Goal: Transaction & Acquisition: Book appointment/travel/reservation

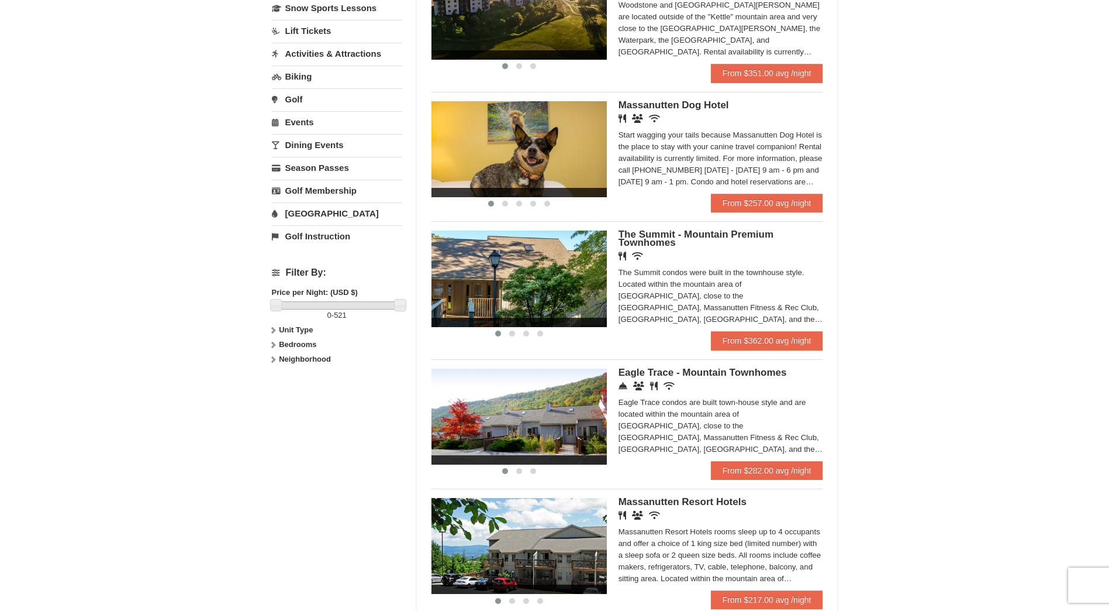
scroll to position [351, 0]
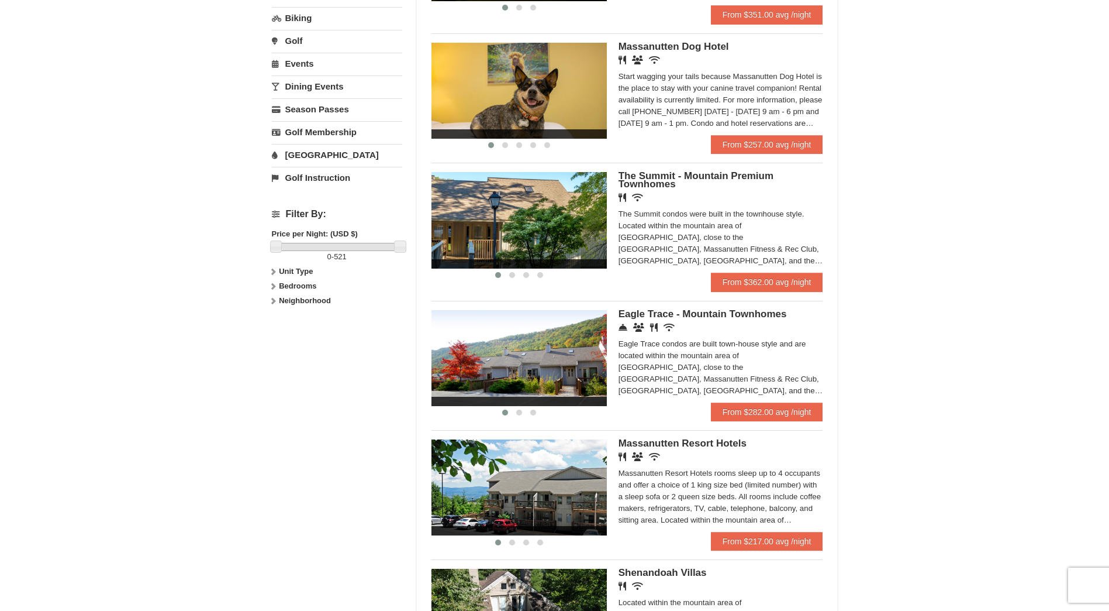
click at [645, 463] on div "Massanutten Resort Hotels Restaurant Banquet Facilities Wireless Internet (free…" at bounding box center [721, 485] width 205 height 92
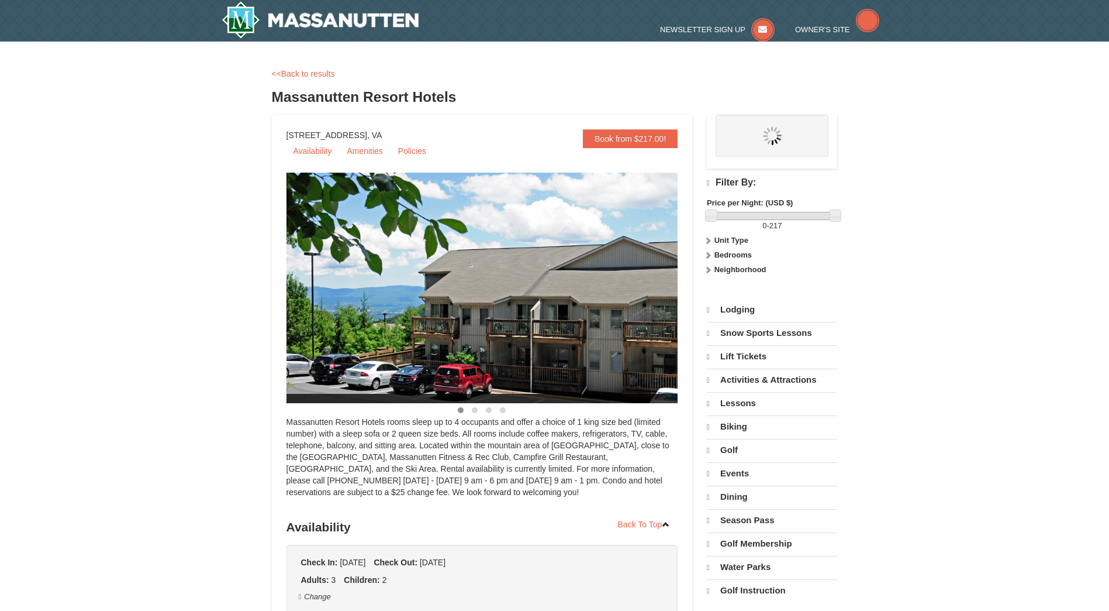
select select "10"
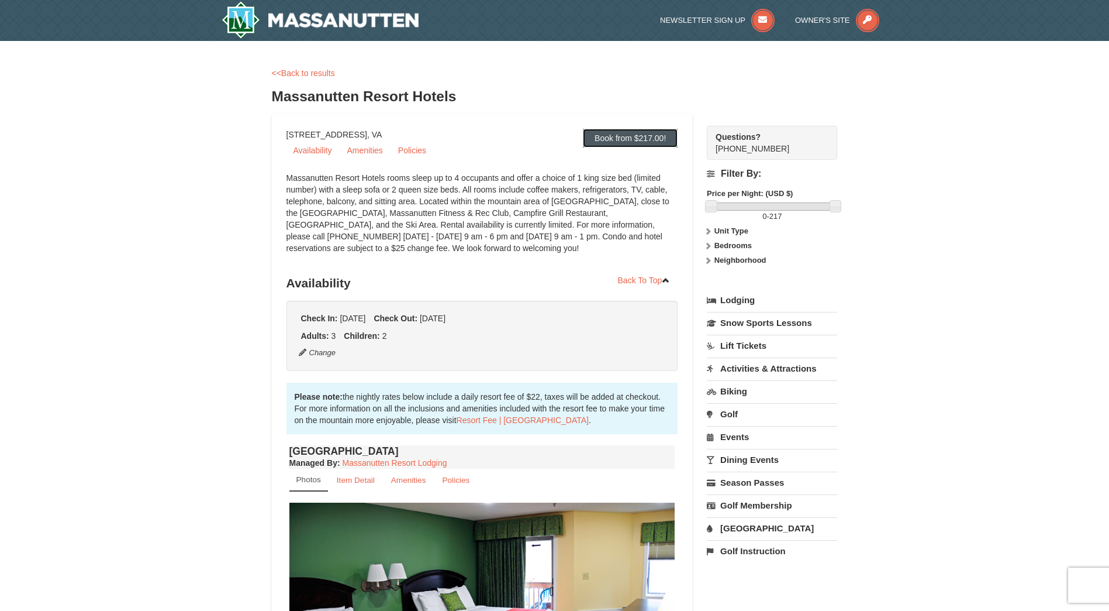
click at [653, 141] on link "Book from $217.00!" at bounding box center [630, 138] width 95 height 19
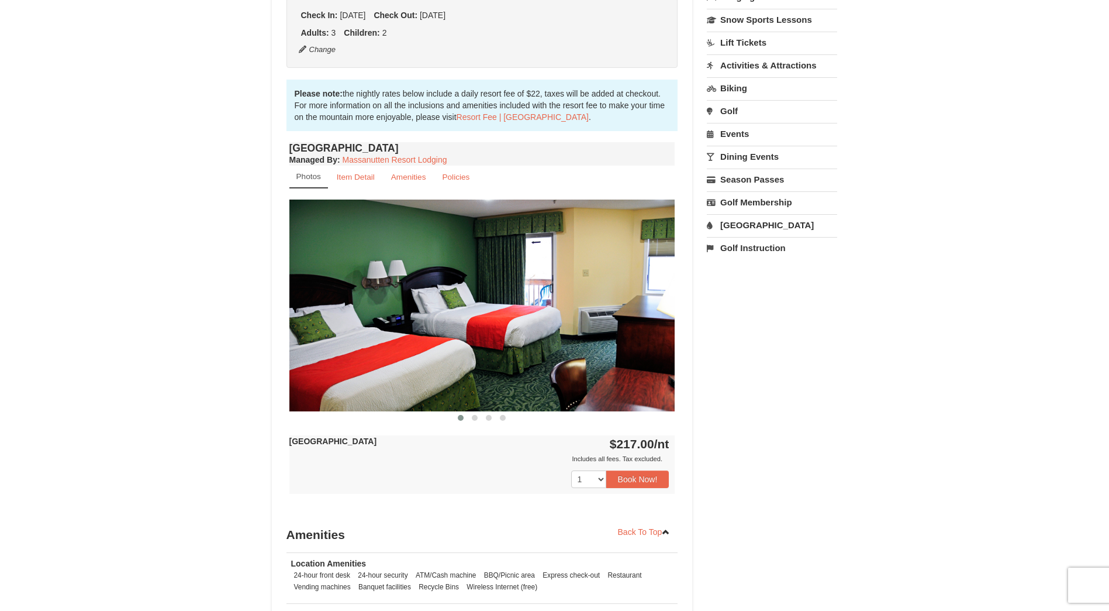
scroll to position [330, 0]
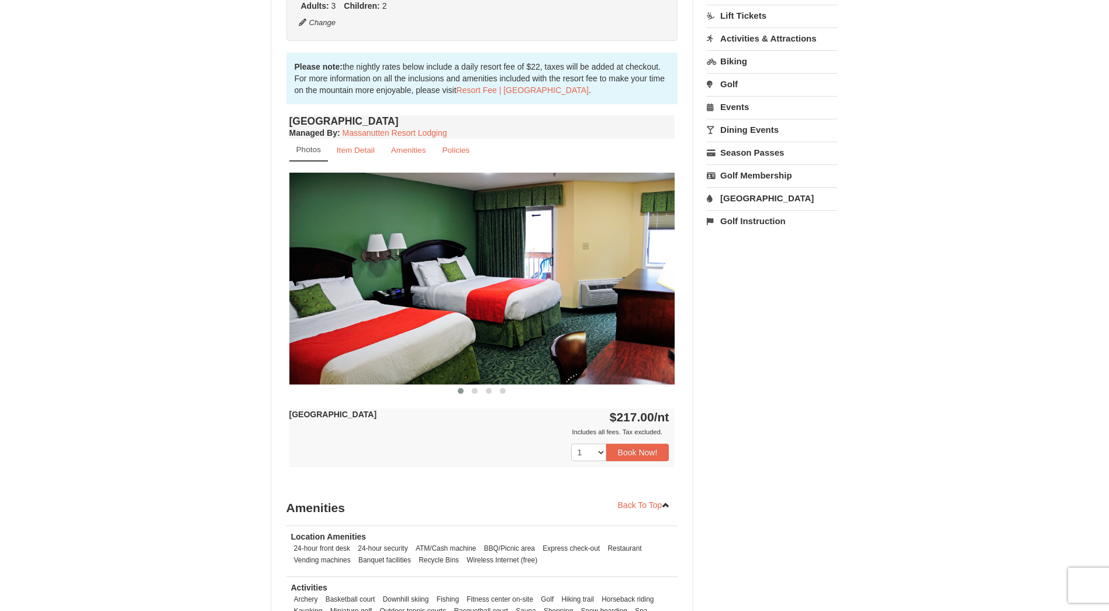
click at [633, 358] on img at bounding box center [483, 278] width 386 height 211
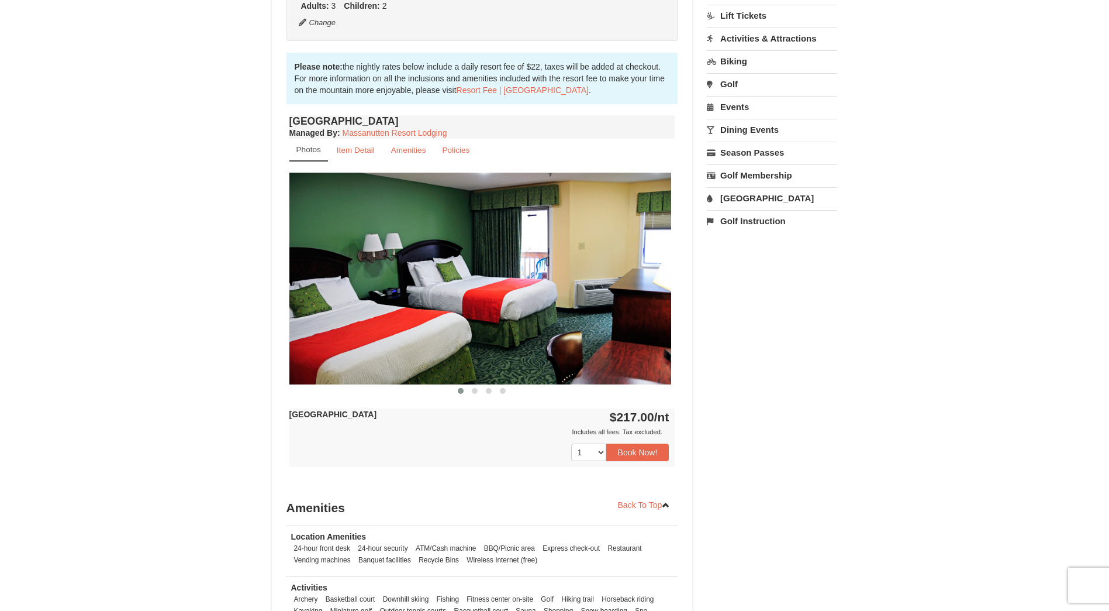
drag, startPoint x: 541, startPoint y: 331, endPoint x: 505, endPoint y: 336, distance: 36.0
click at [505, 336] on img at bounding box center [478, 278] width 386 height 211
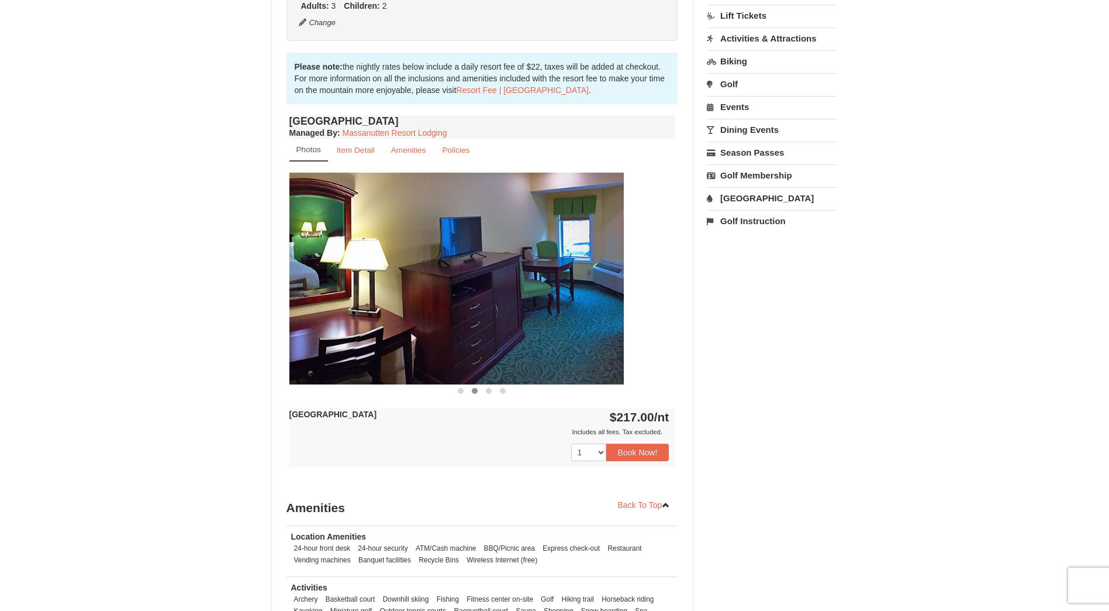
drag, startPoint x: 539, startPoint y: 336, endPoint x: 487, endPoint y: 331, distance: 52.3
click at [487, 331] on img at bounding box center [431, 278] width 386 height 211
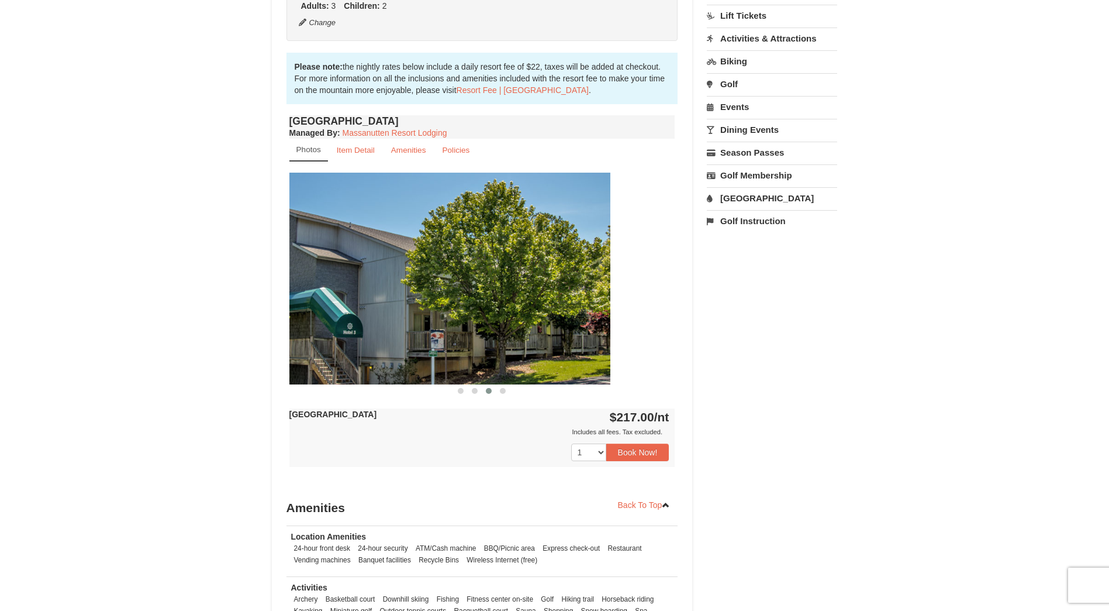
drag, startPoint x: 577, startPoint y: 335, endPoint x: 511, endPoint y: 330, distance: 65.7
click at [511, 330] on img at bounding box center [418, 278] width 386 height 211
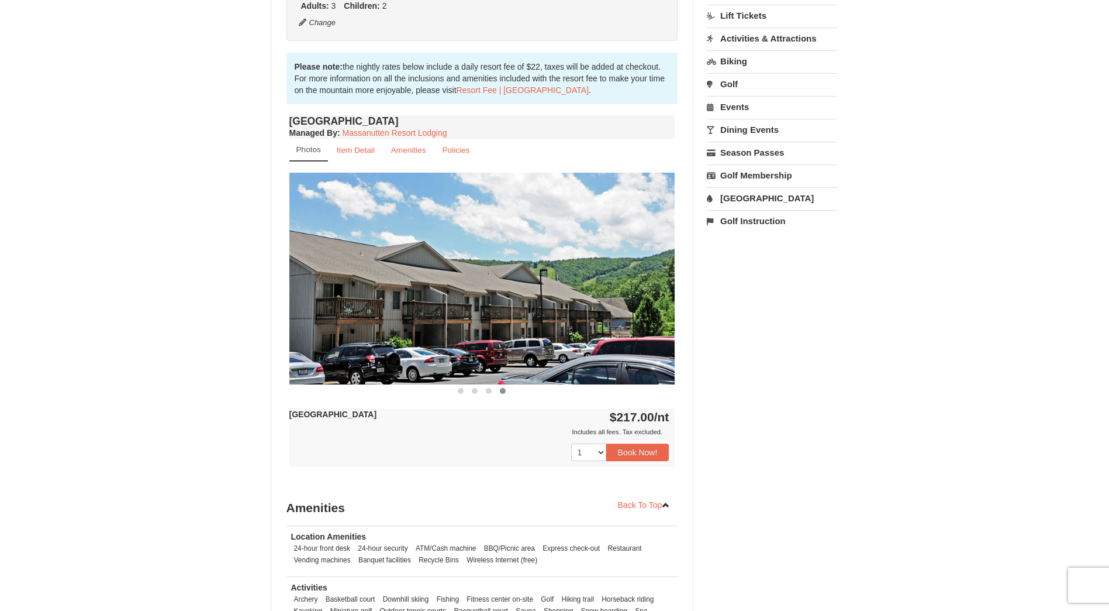
drag, startPoint x: 598, startPoint y: 331, endPoint x: 515, endPoint y: 322, distance: 83.0
click at [515, 322] on img at bounding box center [483, 278] width 386 height 211
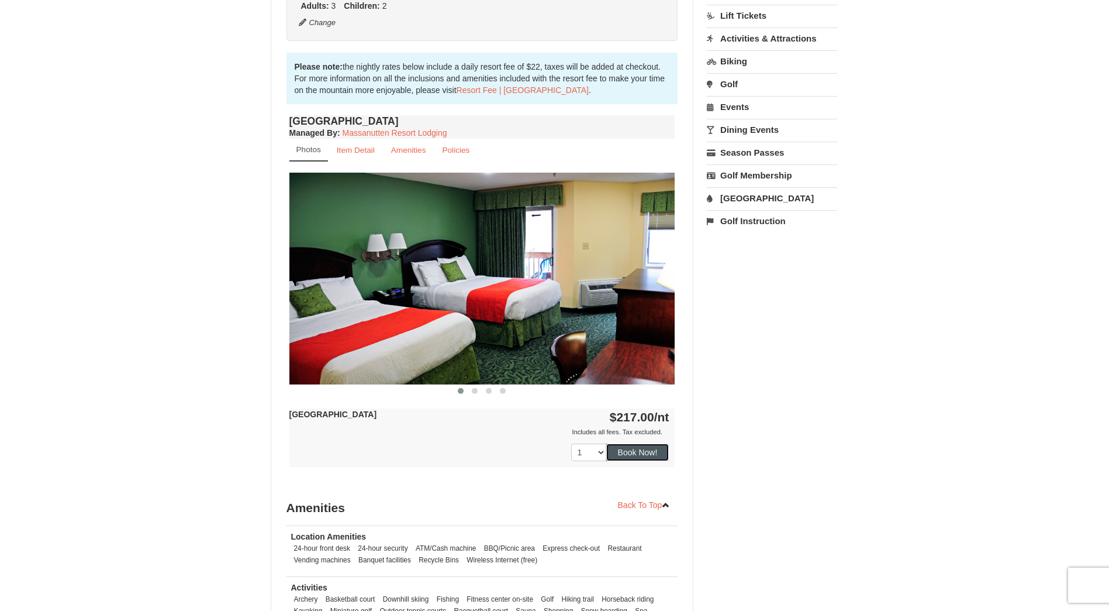
click at [645, 449] on button "Book Now!" at bounding box center [637, 452] width 63 height 18
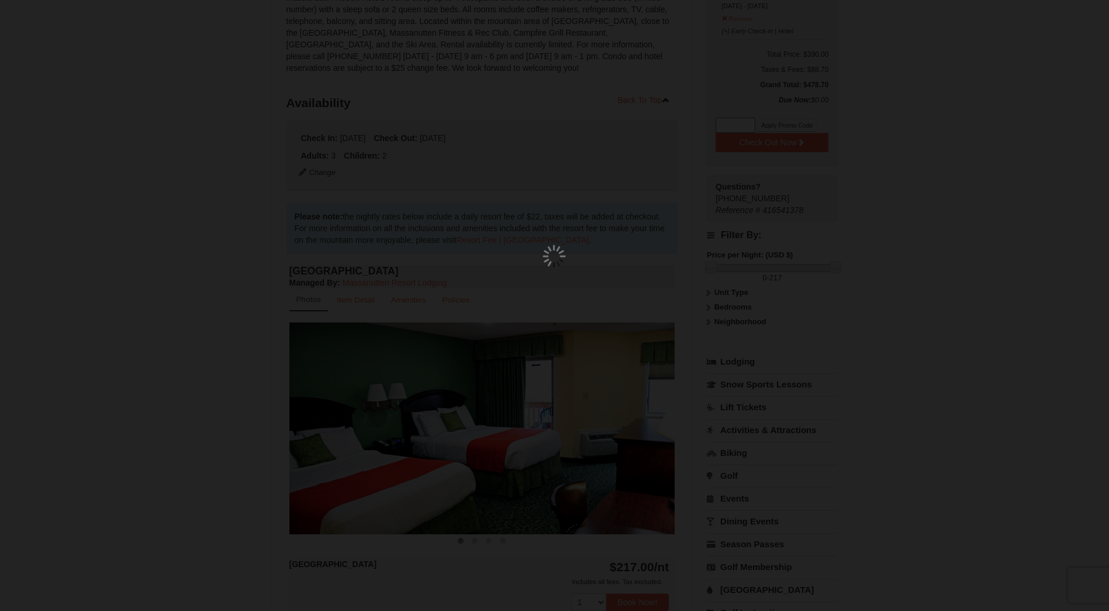
scroll to position [114, 0]
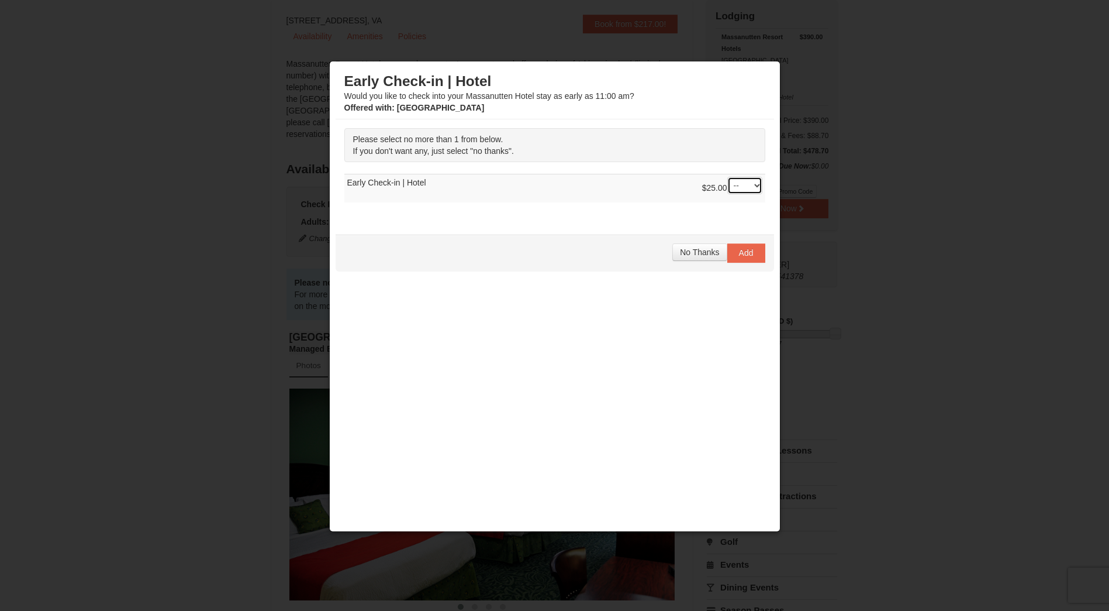
click at [742, 191] on select "-- 01" at bounding box center [745, 186] width 35 height 18
click at [728, 177] on select "-- 01" at bounding box center [745, 186] width 35 height 18
click at [740, 189] on select "-- 01" at bounding box center [745, 186] width 35 height 18
select select "0"
click at [728, 177] on select "-- 01" at bounding box center [745, 186] width 35 height 18
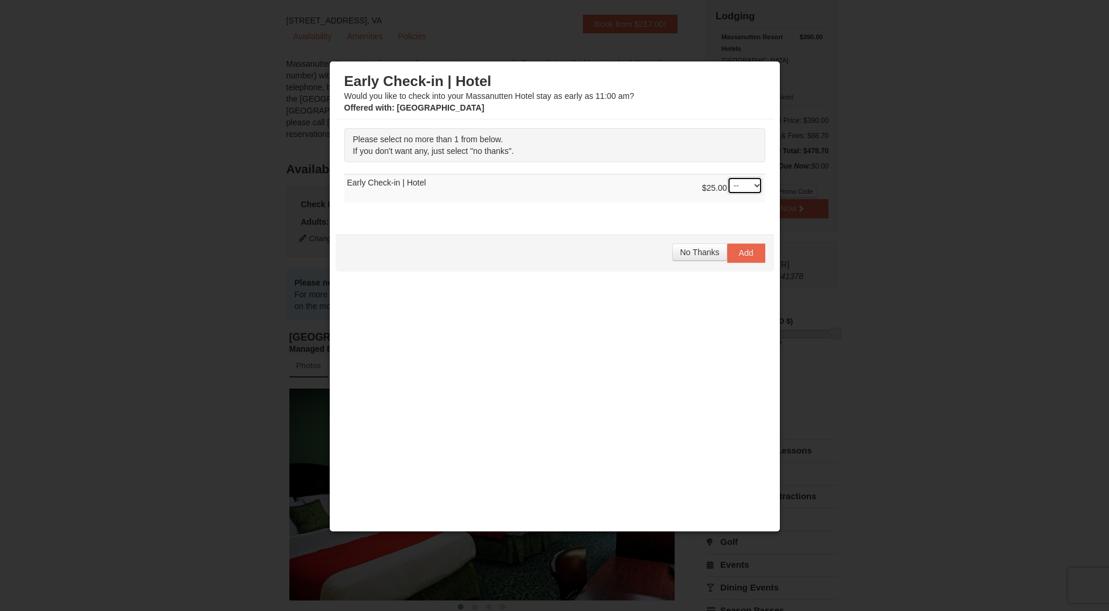
click at [743, 180] on select "-- 01" at bounding box center [745, 186] width 35 height 18
click at [728, 177] on select "-- 01" at bounding box center [745, 186] width 35 height 18
click at [713, 250] on span "No Thanks" at bounding box center [699, 251] width 39 height 9
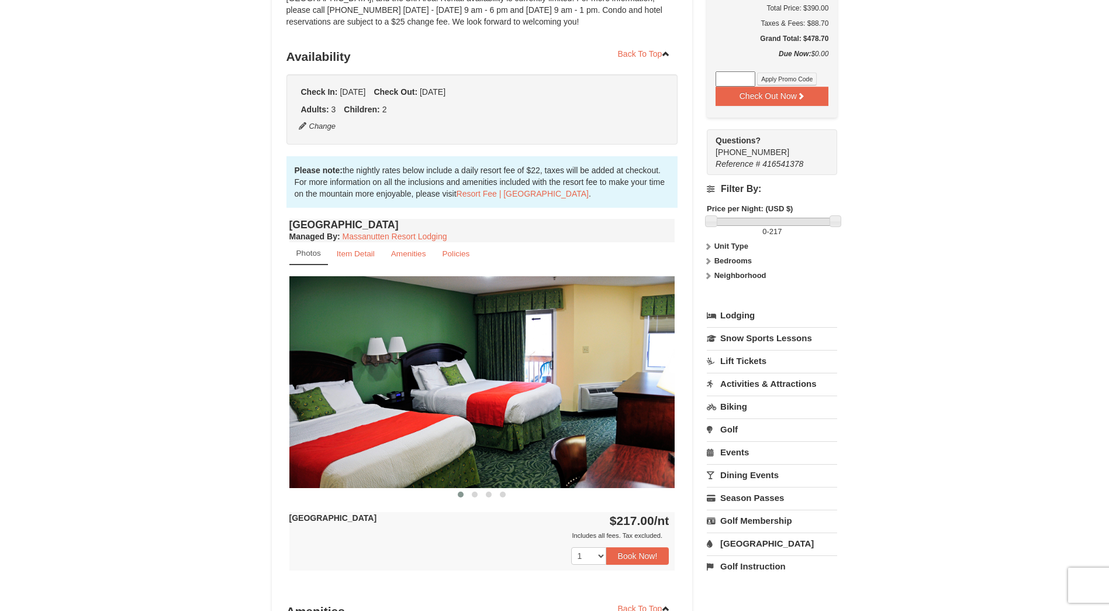
scroll to position [231, 0]
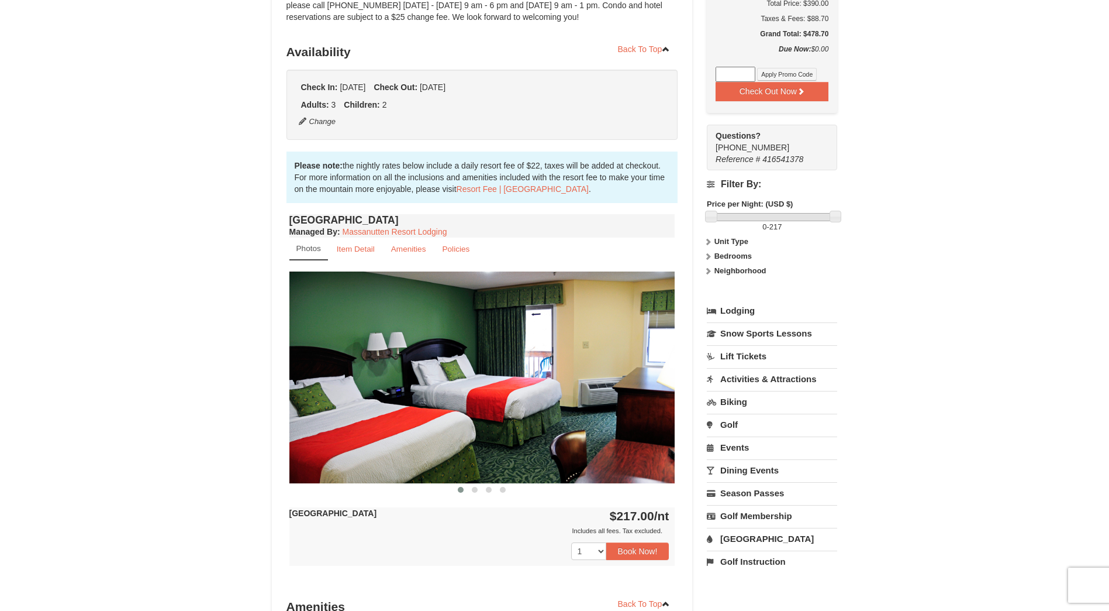
click at [750, 347] on link "Lift Tickets" at bounding box center [772, 356] width 130 height 22
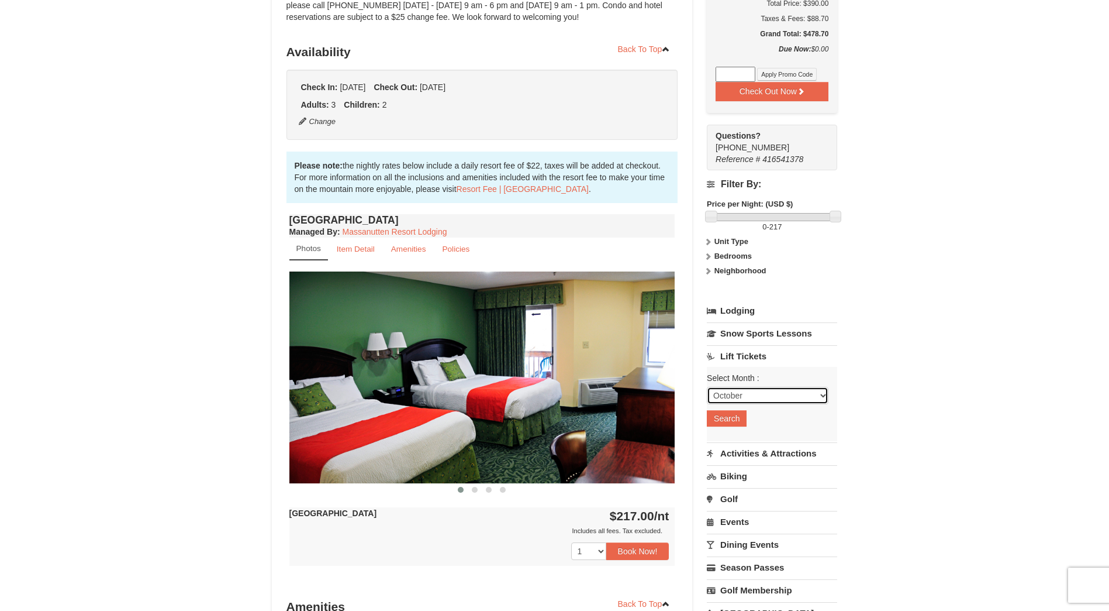
click at [731, 392] on select "October November December January February March April May June July August Sep…" at bounding box center [768, 396] width 122 height 18
click at [707, 388] on select "October November December January February March April May June July August Sep…" at bounding box center [768, 396] width 122 height 18
click at [726, 423] on button "Search" at bounding box center [727, 418] width 40 height 16
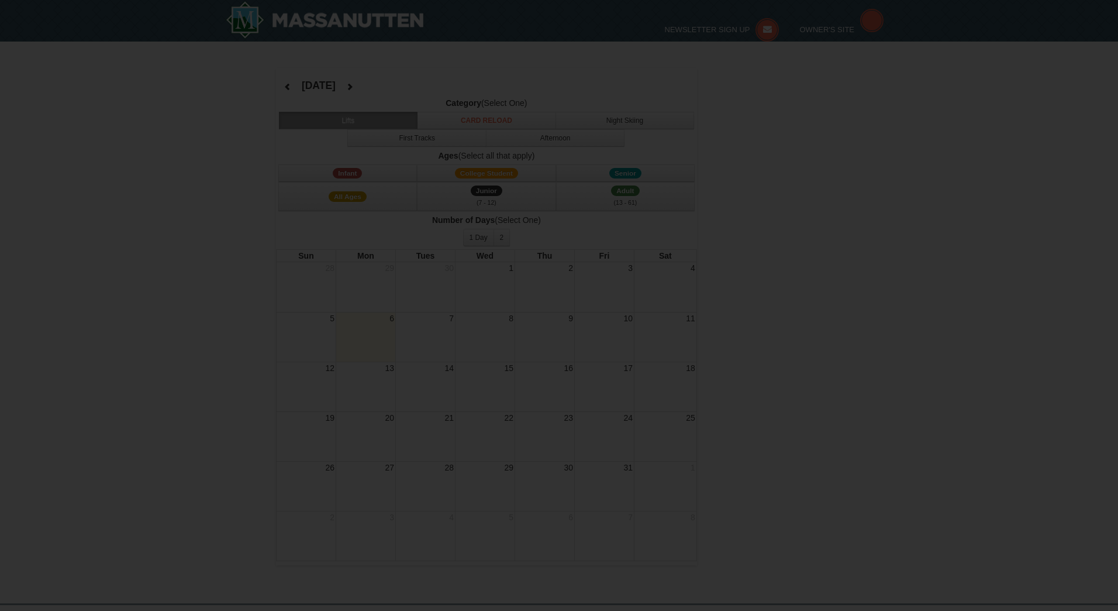
select select "10"
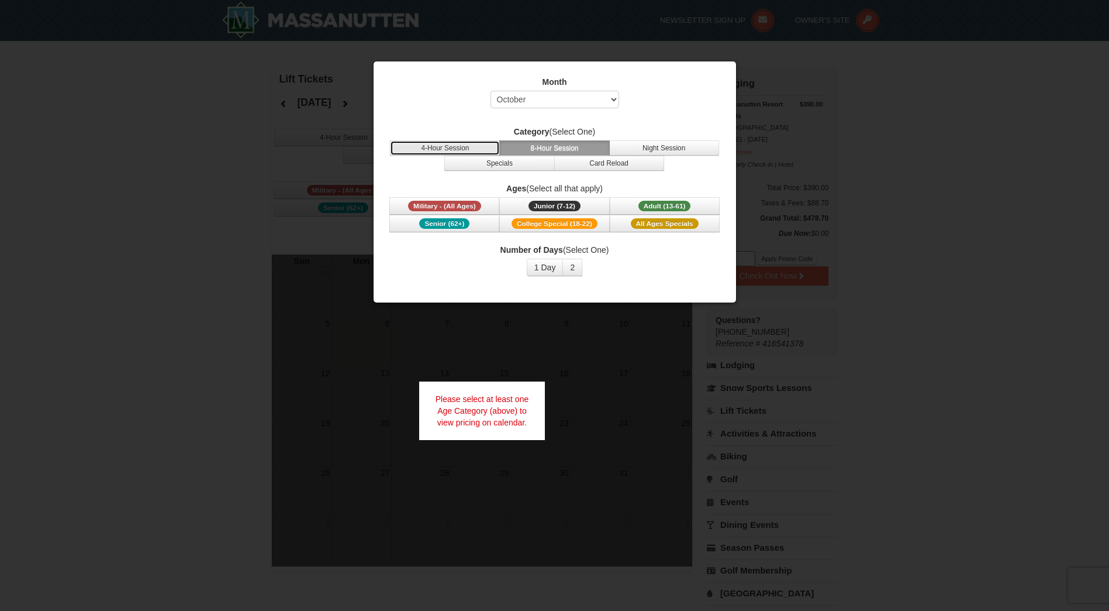
click at [477, 145] on button "4-Hour Session" at bounding box center [445, 147] width 110 height 15
click at [543, 267] on button "1 Day" at bounding box center [545, 268] width 37 height 18
click at [574, 264] on button "2" at bounding box center [573, 268] width 20 height 18
click at [547, 268] on button "1 Day" at bounding box center [545, 268] width 37 height 18
click at [566, 320] on div at bounding box center [554, 305] width 1109 height 611
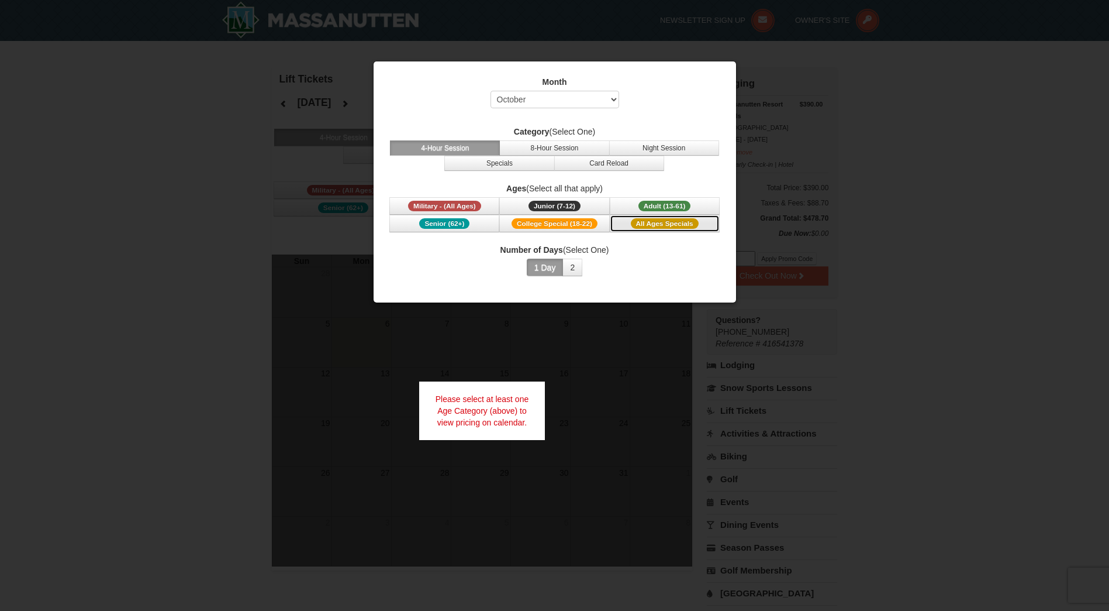
click at [636, 223] on span "All Ages Specials" at bounding box center [665, 223] width 68 height 11
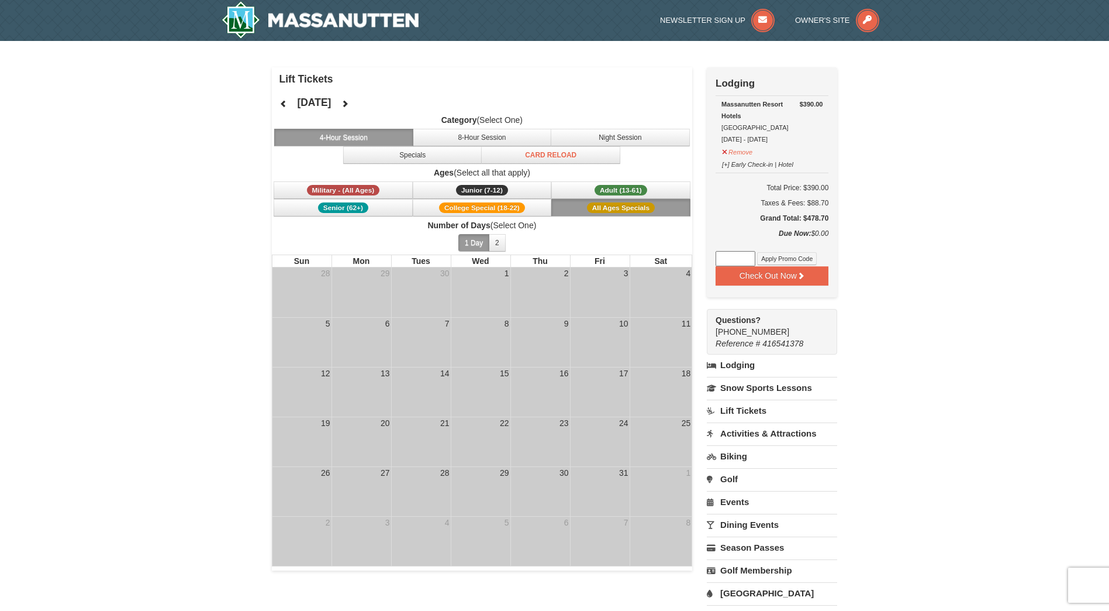
click at [560, 359] on td "9" at bounding box center [541, 342] width 60 height 50
click at [498, 239] on button "2" at bounding box center [497, 243] width 17 height 18
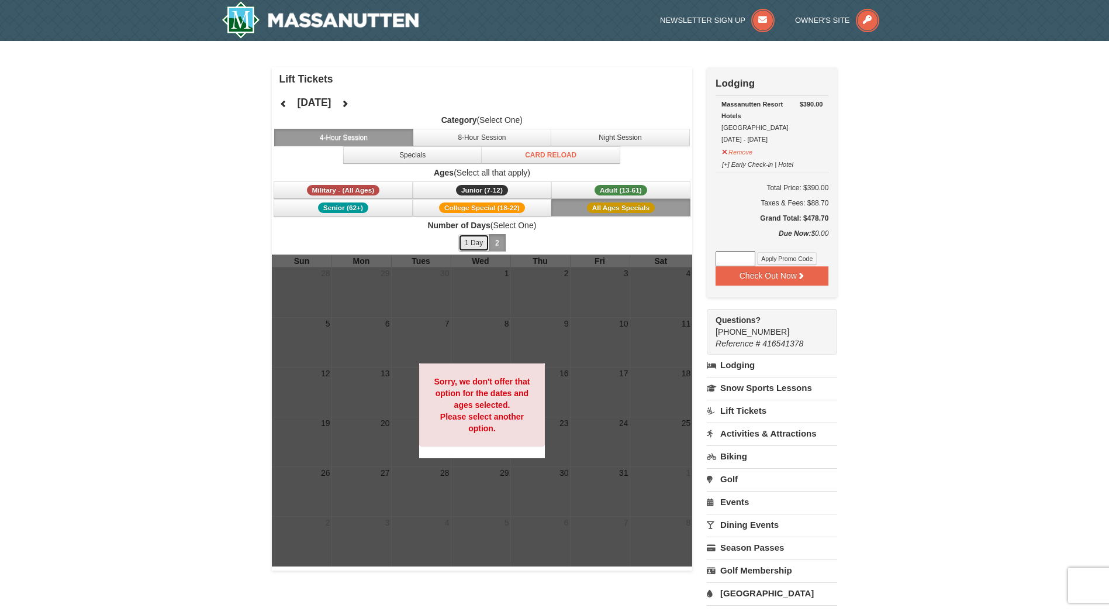
click at [473, 240] on button "1 Day" at bounding box center [474, 243] width 31 height 18
click at [612, 133] on button "Night Session" at bounding box center [620, 138] width 139 height 18
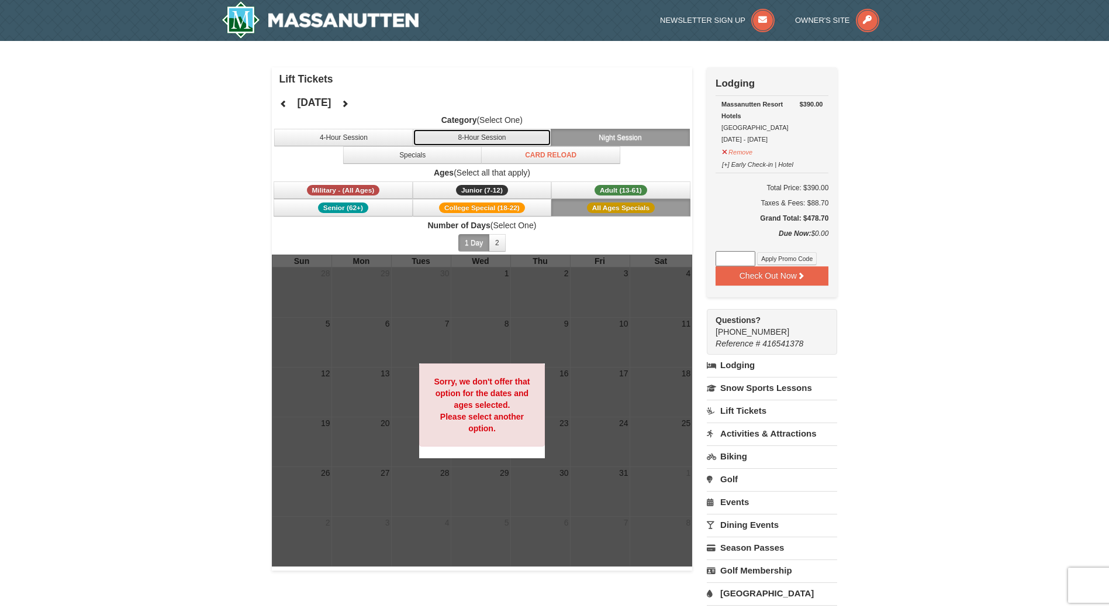
click at [524, 141] on button "8-Hour Session" at bounding box center [482, 138] width 139 height 18
click at [384, 149] on button "Specials" at bounding box center [412, 155] width 139 height 18
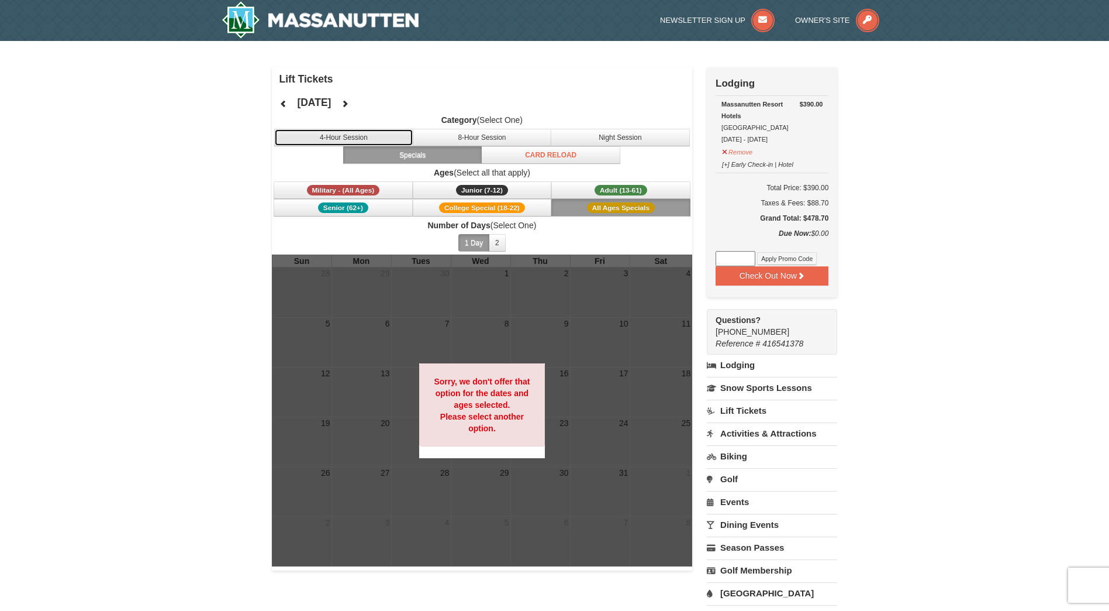
click at [387, 140] on button "4-Hour Session" at bounding box center [343, 138] width 139 height 18
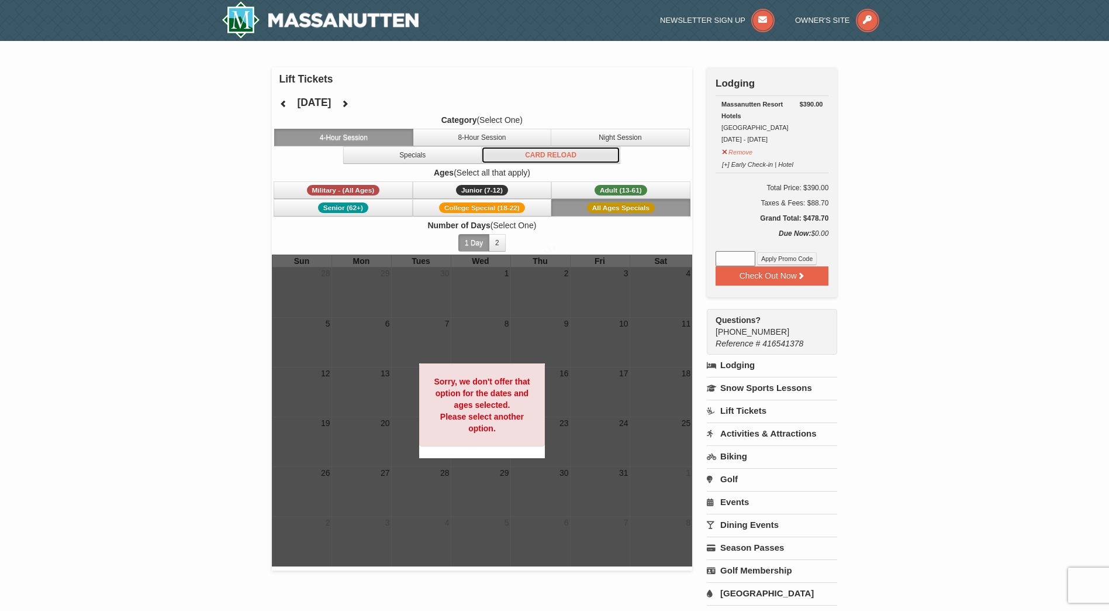
click at [509, 153] on button "Card Reload" at bounding box center [550, 155] width 139 height 18
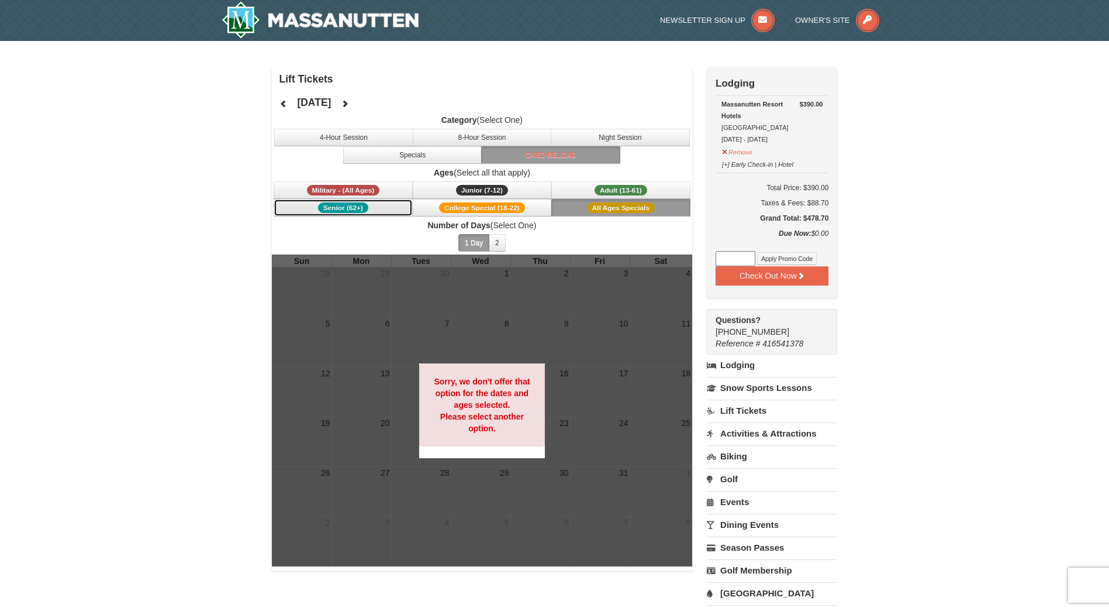
click at [362, 206] on span "Senior (62+)" at bounding box center [343, 207] width 50 height 11
click at [460, 206] on span "College Special (18-22)" at bounding box center [482, 207] width 86 height 11
click at [363, 199] on button "Senior (62+)" at bounding box center [343, 208] width 139 height 18
click at [467, 197] on button "Junior (7-12) (7 - 12)" at bounding box center [482, 190] width 139 height 18
click at [609, 210] on span "All Ages Specials" at bounding box center [621, 207] width 68 height 11
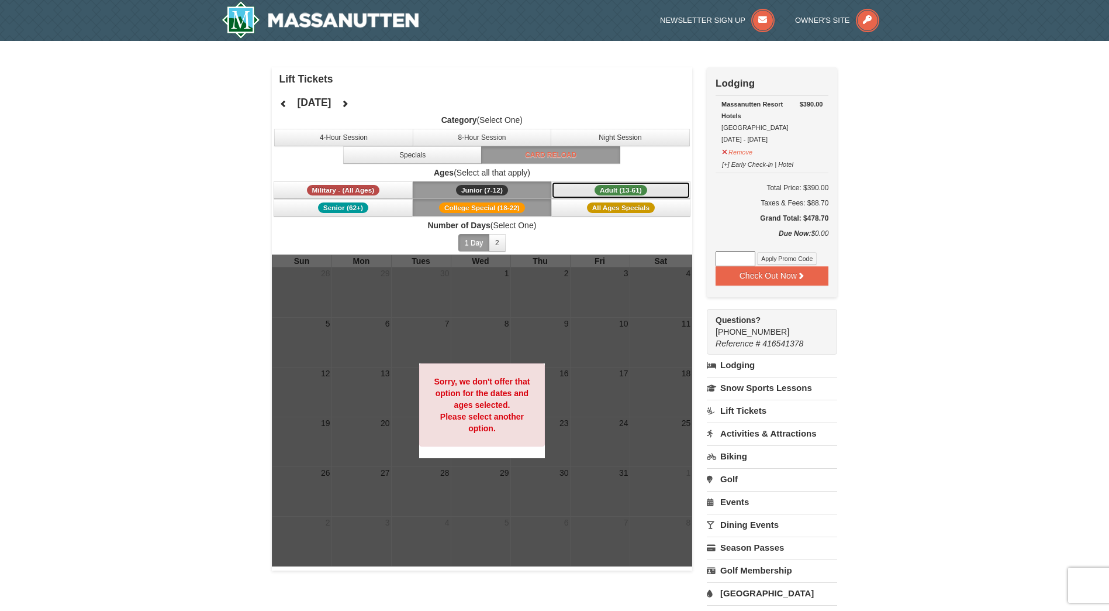
click at [614, 188] on span "Adult (13-61)" at bounding box center [621, 190] width 53 height 11
click at [764, 440] on link "Activities & Attractions" at bounding box center [772, 433] width 130 height 22
click at [761, 411] on link "Lift Tickets" at bounding box center [772, 410] width 130 height 22
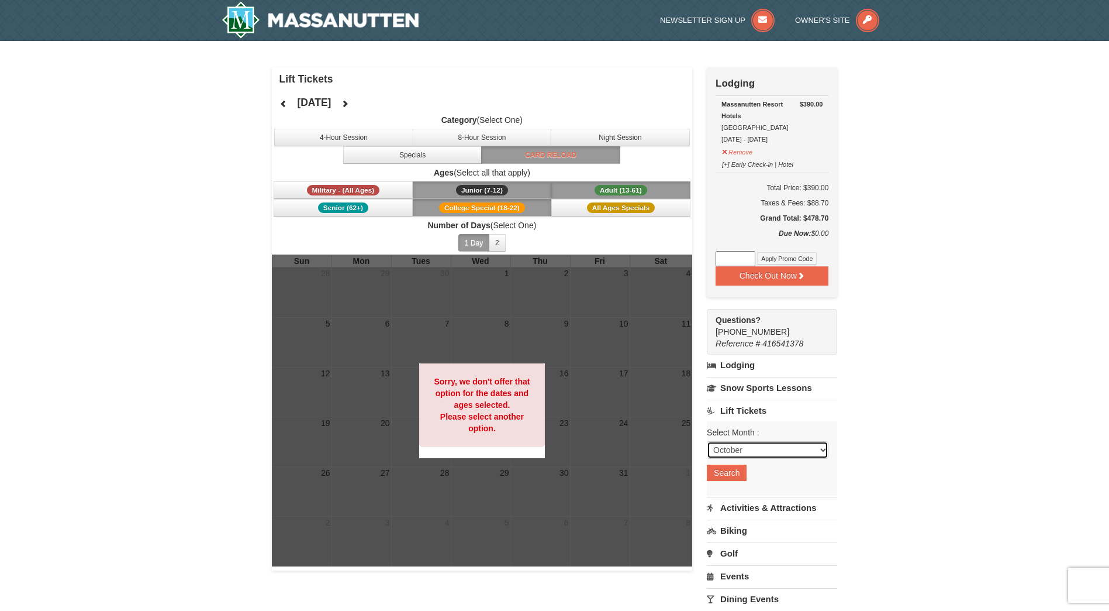
click at [796, 449] on select "October November December January February March April May June July August Sep…" at bounding box center [768, 450] width 122 height 18
click at [752, 506] on link "Activities & Attractions" at bounding box center [772, 508] width 130 height 22
click at [741, 474] on input "10/06/2025" at bounding box center [737, 473] width 61 height 18
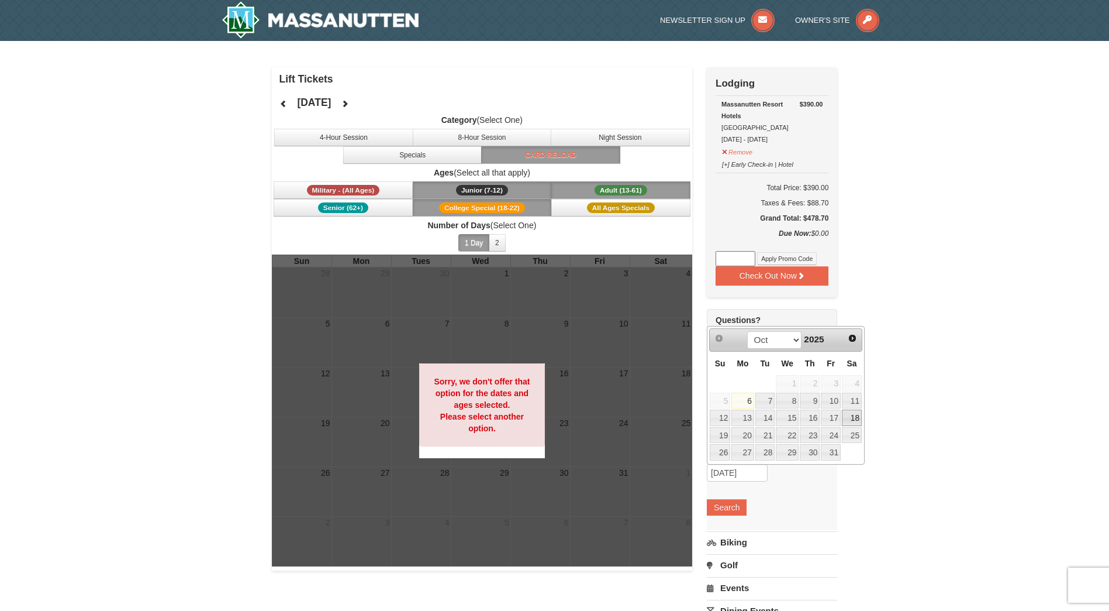
click at [852, 419] on link "18" at bounding box center [852, 417] width 20 height 16
type input "10/18/2025"
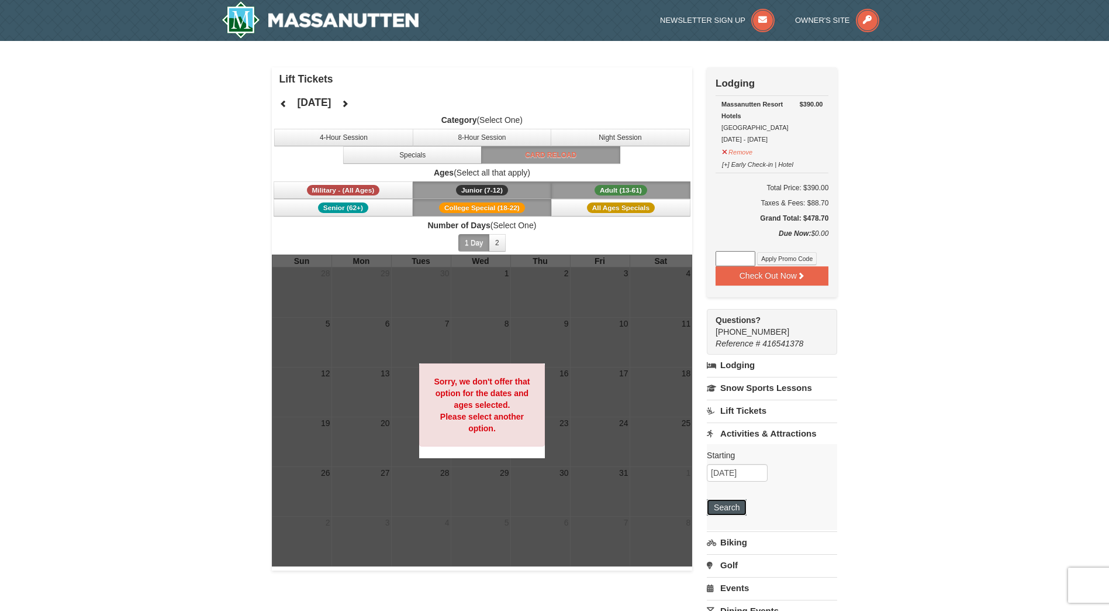
click at [729, 513] on button "Search" at bounding box center [727, 507] width 40 height 16
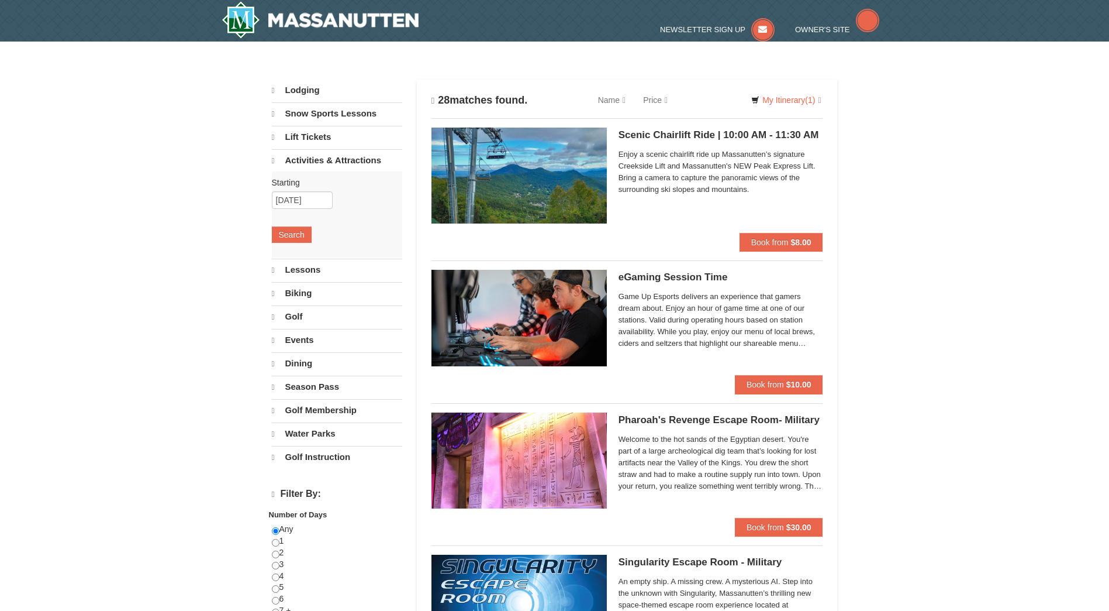
select select "10"
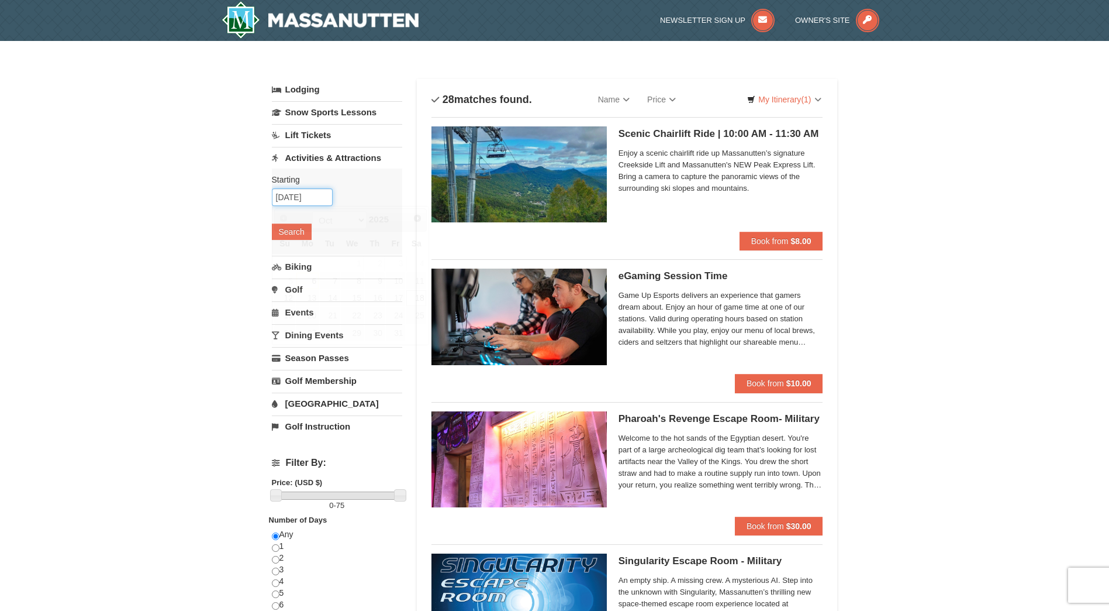
click at [311, 188] on div "Starting Please format dates MM/DD/YYYY Please format dates MM/DD/YYYY [DATE] S…" at bounding box center [337, 211] width 130 height 86
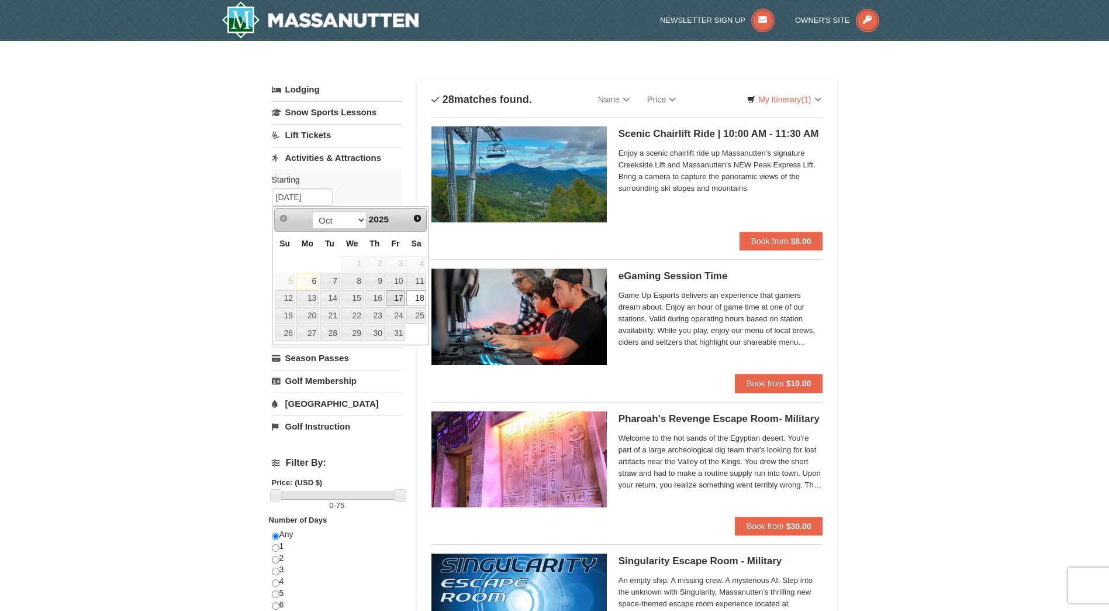
click at [399, 297] on link "17" at bounding box center [396, 298] width 20 height 16
type input "[DATE]"
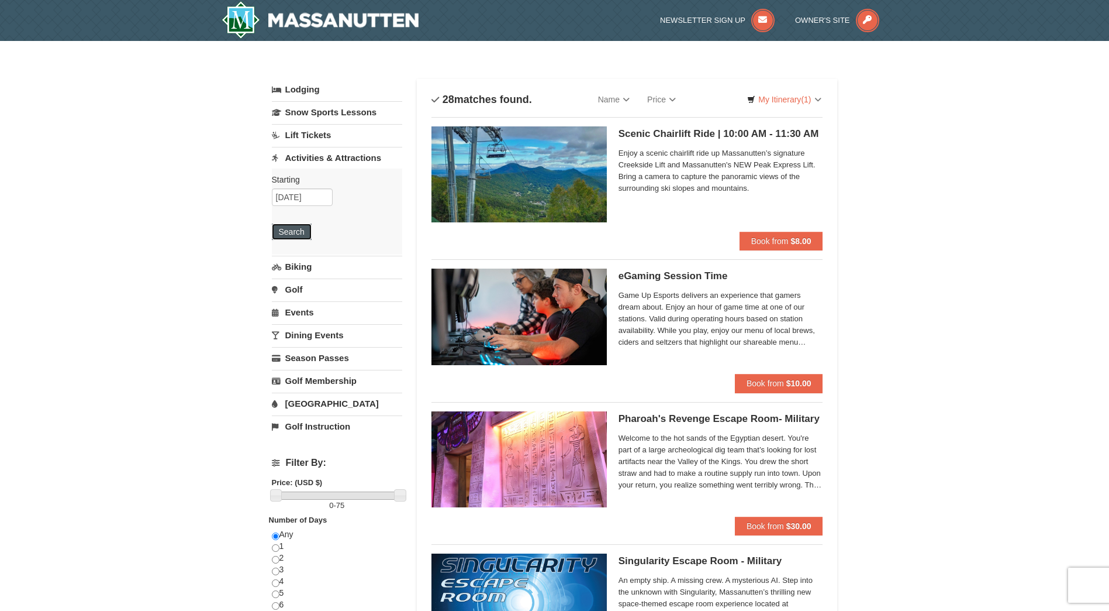
click at [305, 233] on button "Search" at bounding box center [292, 231] width 40 height 16
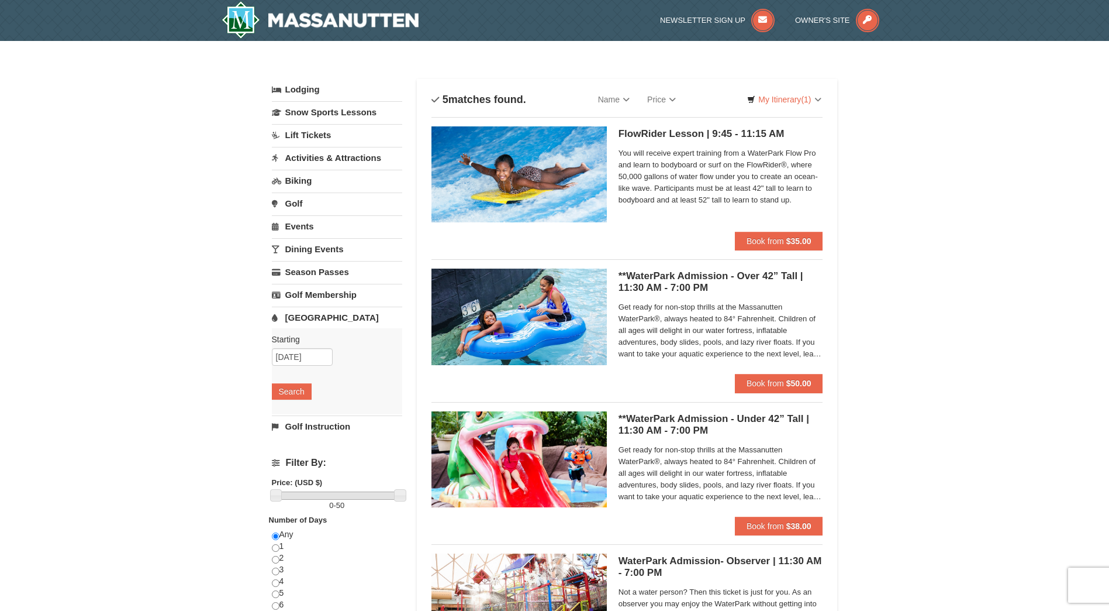
scroll to position [58, 0]
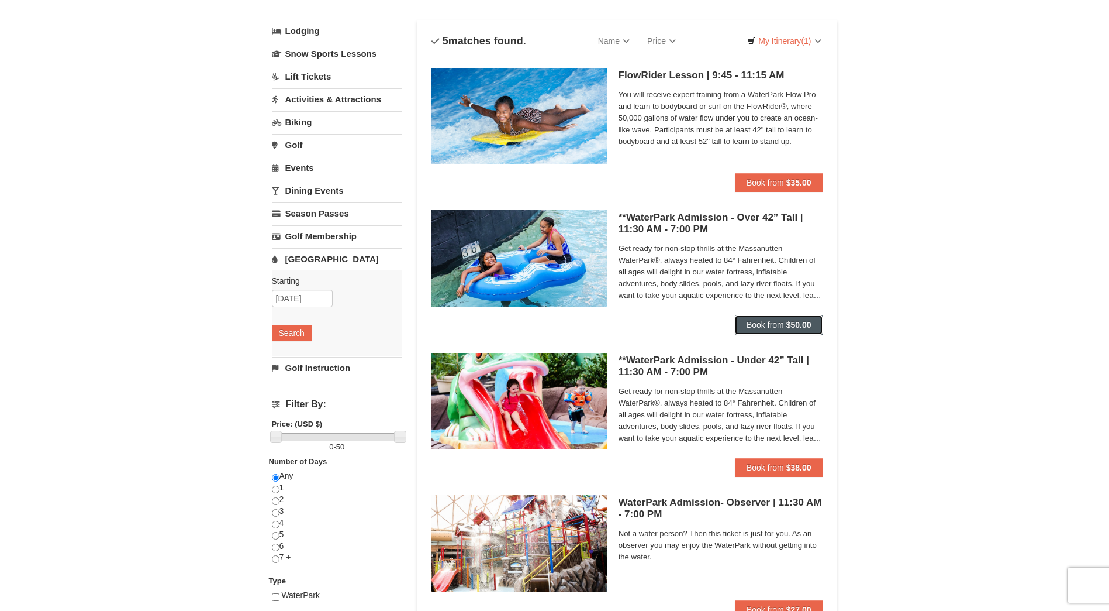
click at [766, 321] on span "Book from" at bounding box center [765, 324] width 37 height 9
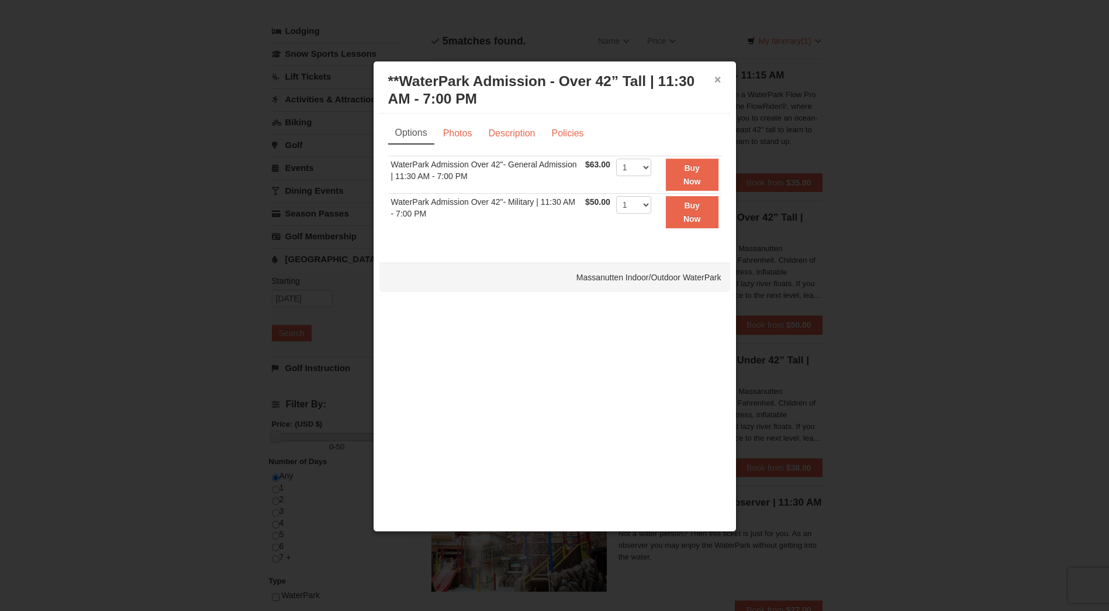
click at [721, 82] on button "×" at bounding box center [718, 80] width 7 height 12
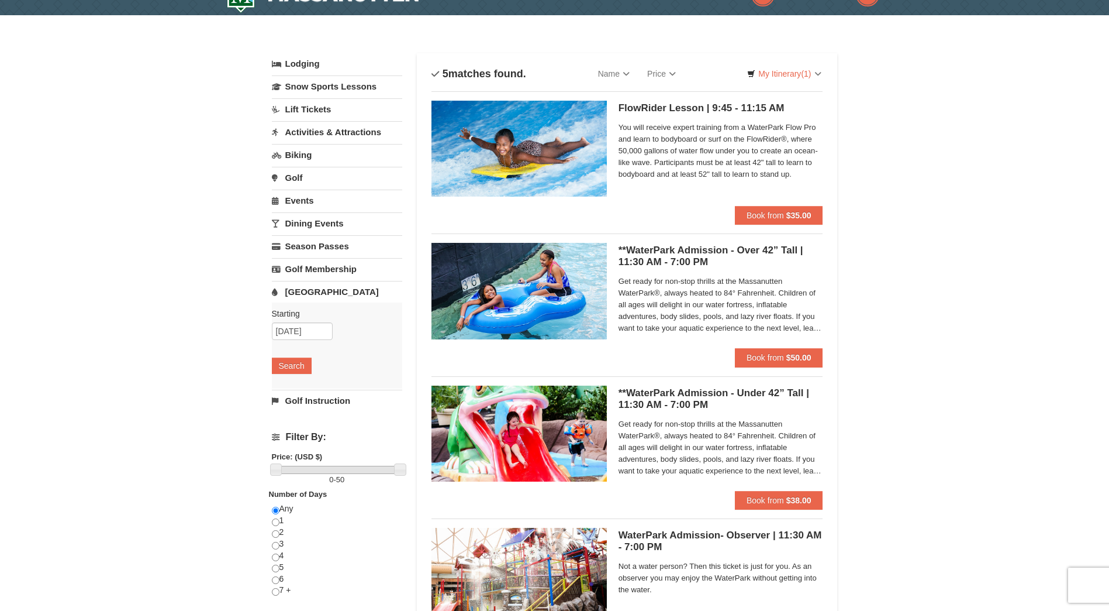
scroll to position [0, 0]
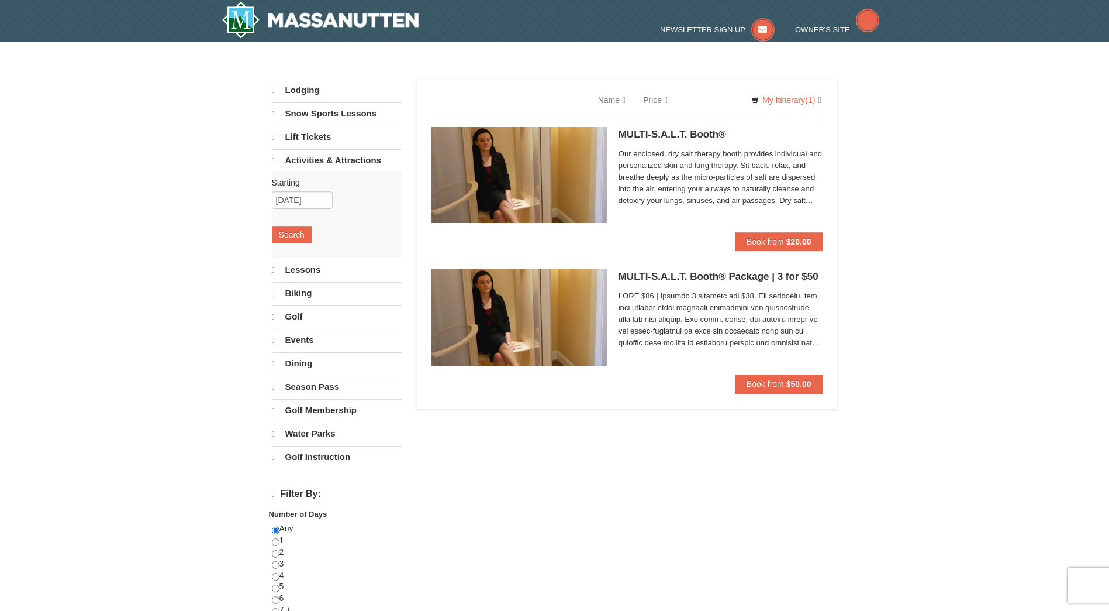
select select "10"
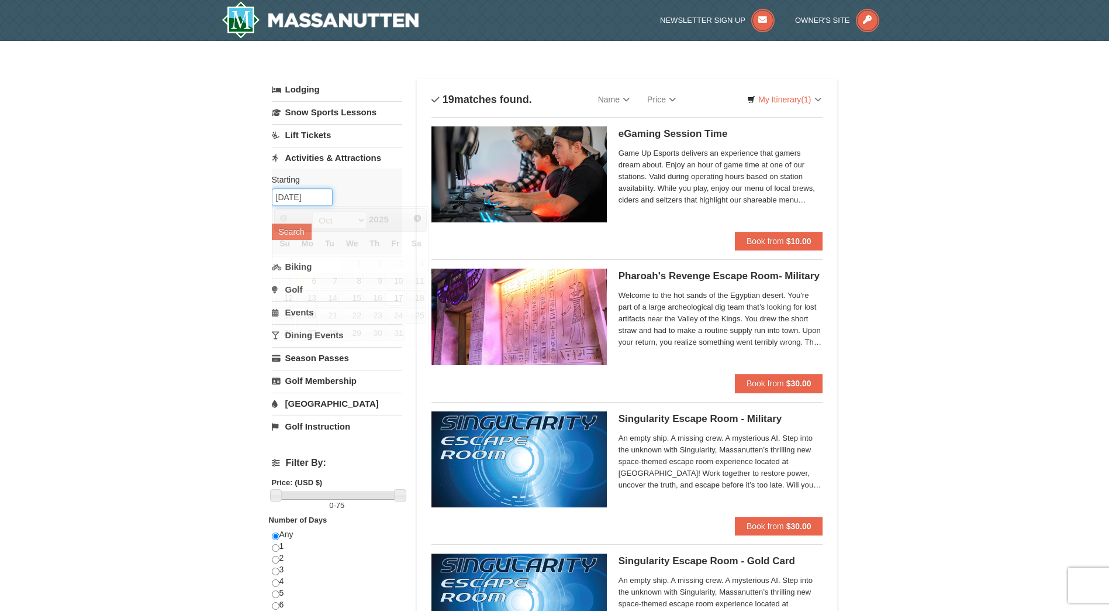
click at [311, 202] on input "[DATE]" at bounding box center [302, 197] width 61 height 18
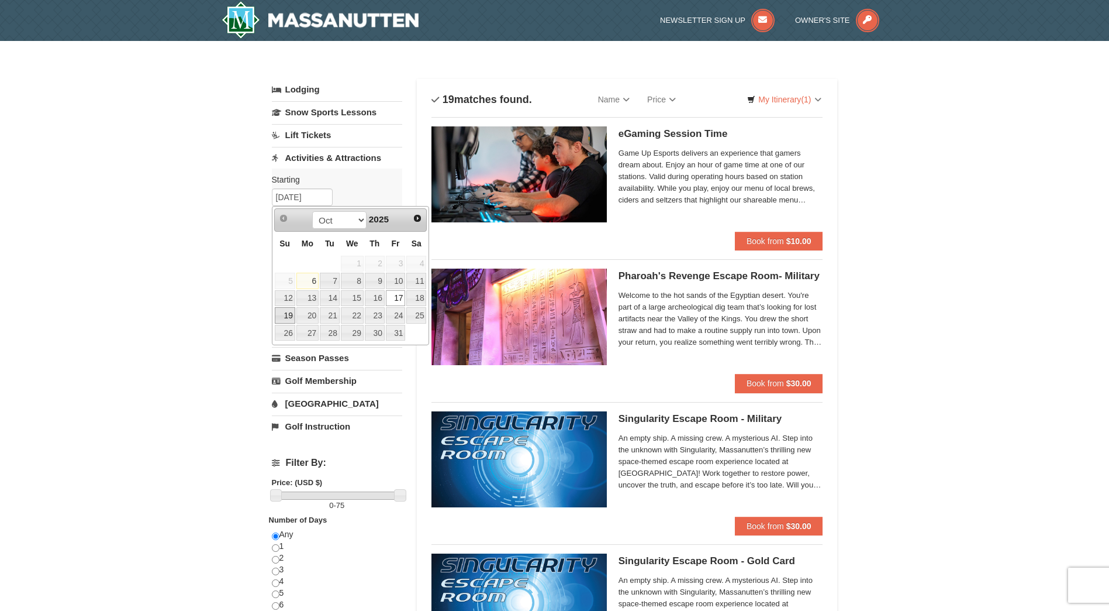
click at [290, 315] on link "19" at bounding box center [285, 315] width 20 height 16
type input "[DATE]"
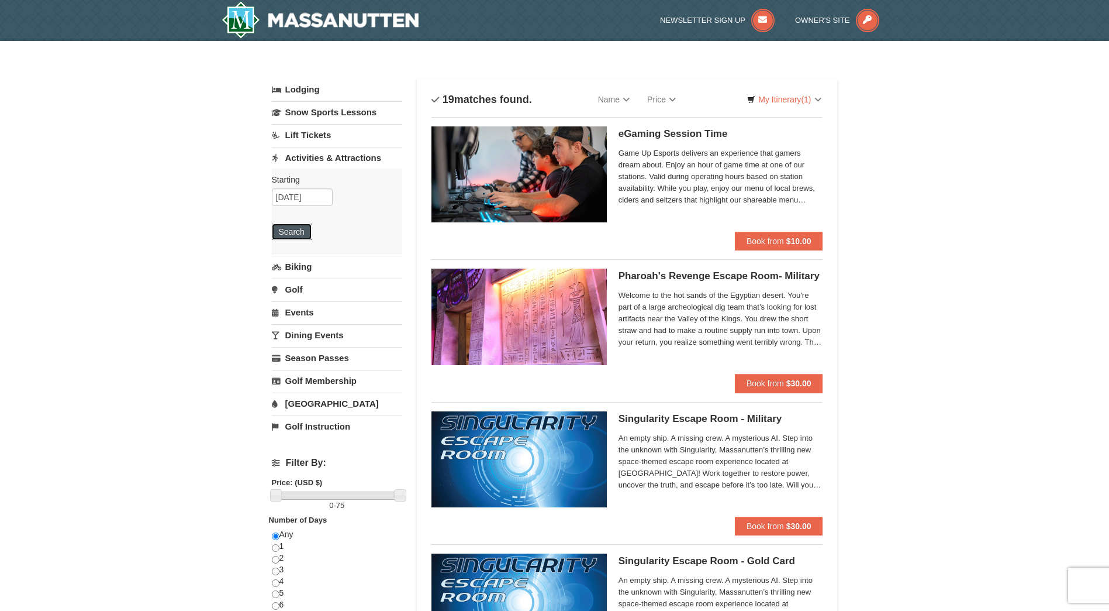
click at [309, 228] on button "Search" at bounding box center [292, 231] width 40 height 16
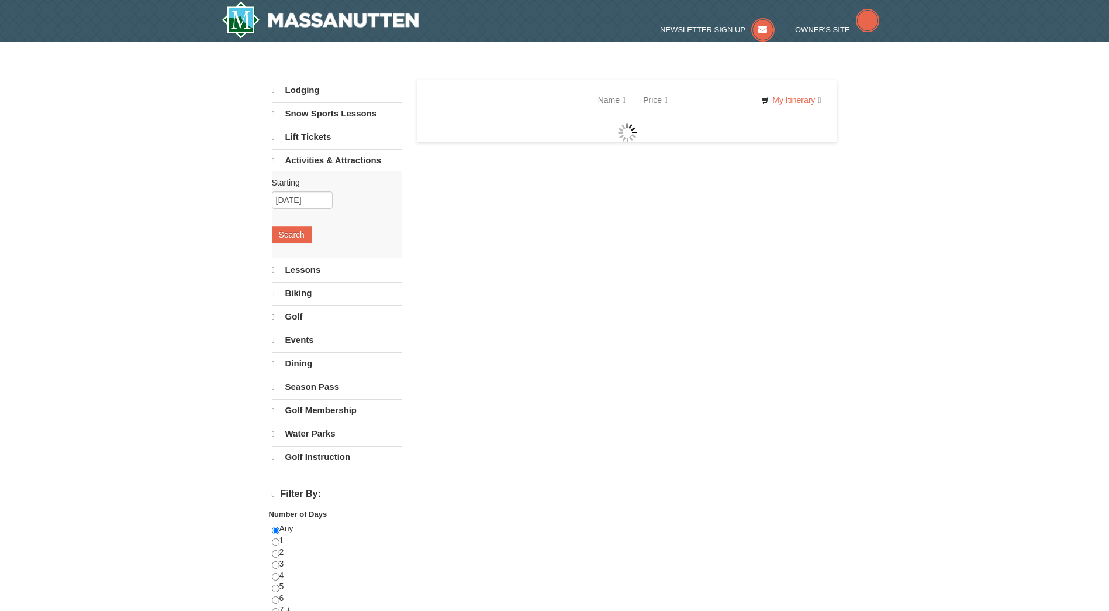
select select "10"
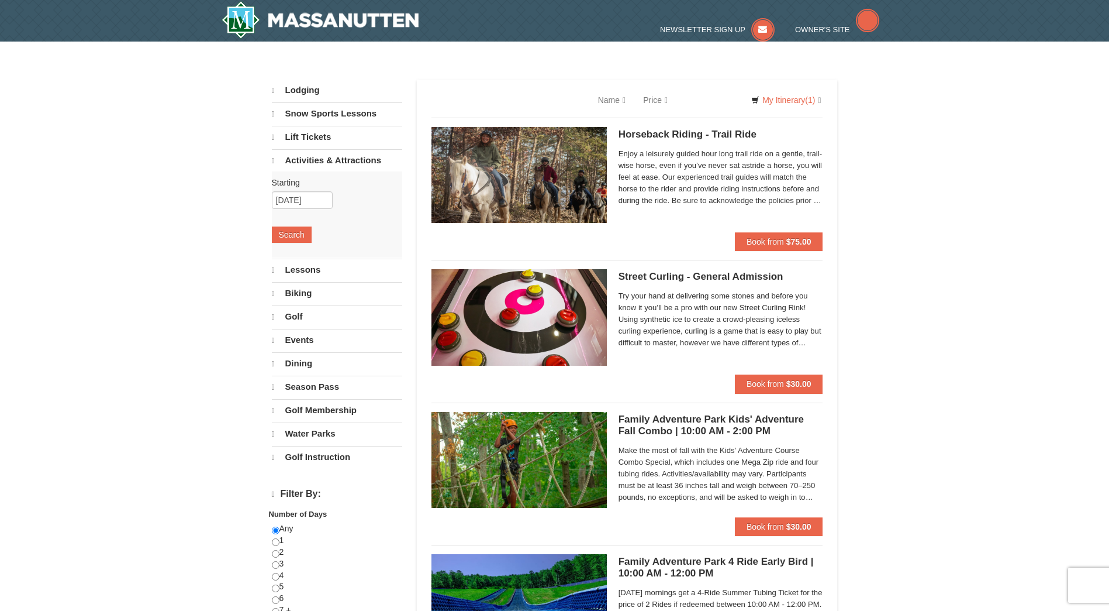
select select "10"
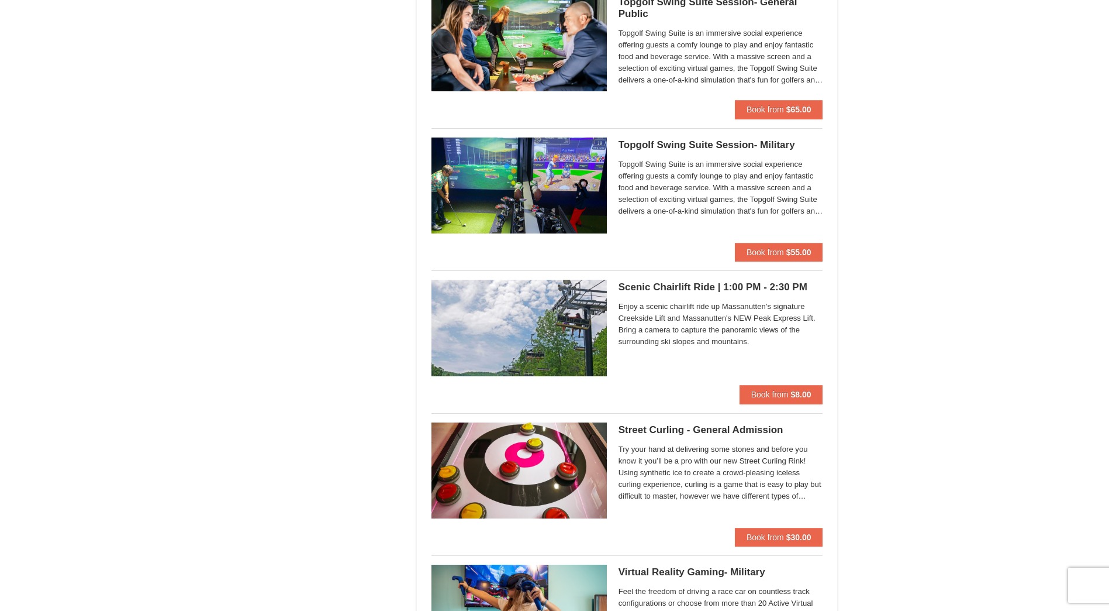
scroll to position [1696, 0]
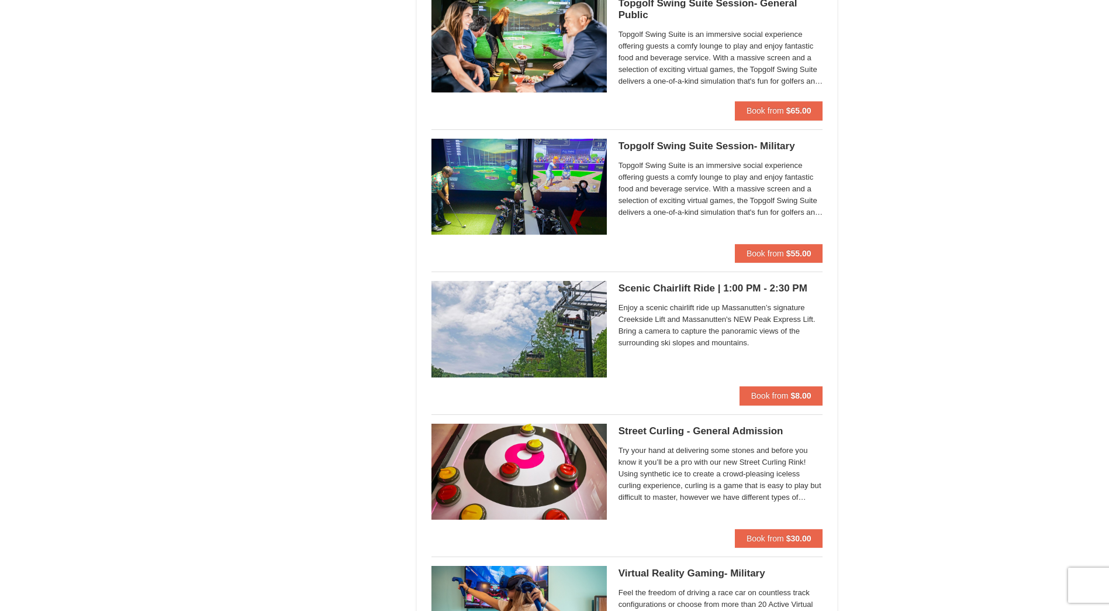
click at [673, 312] on span "Enjoy a scenic chairlift ride up Massanutten’s signature Creekside Lift and Mas…" at bounding box center [721, 325] width 205 height 47
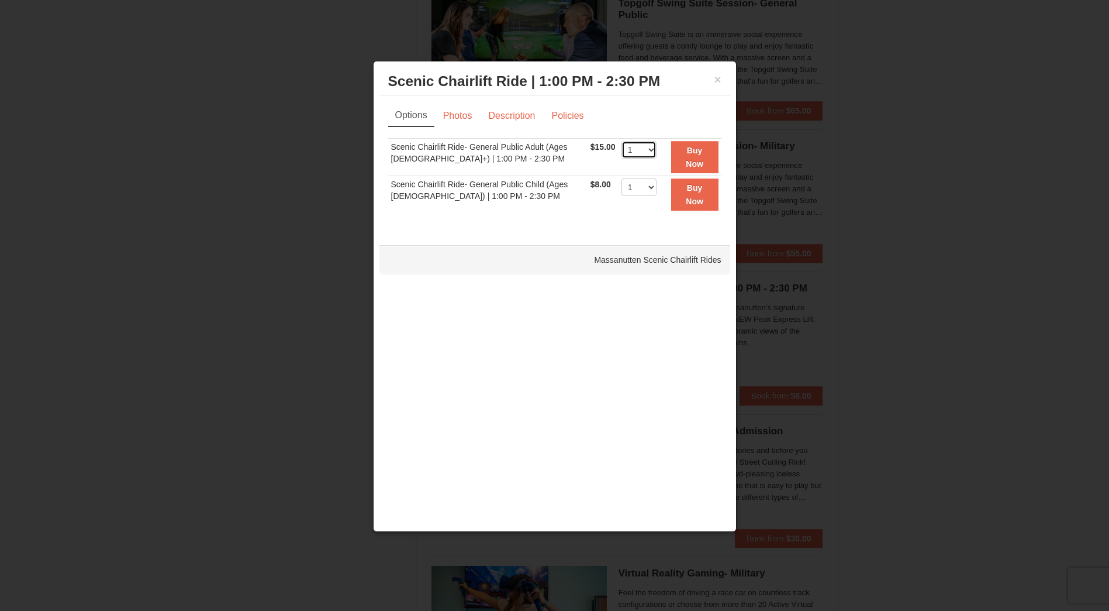
click at [635, 150] on select "1 2 3 4 5 6 7 8 9 10 11 12 13 14 15 16 17 18 19 20 21 22" at bounding box center [639, 150] width 35 height 18
click at [622, 141] on select "1 2 3 4 5 6 7 8 9 10 11 12 13 14 15 16 17 18 19 20 21 22" at bounding box center [639, 150] width 35 height 18
click at [636, 150] on select "1 2 3 4 5 6 7 8 9 10 11 12 13 14 15 16 17 18 19 20 21 22" at bounding box center [639, 150] width 35 height 18
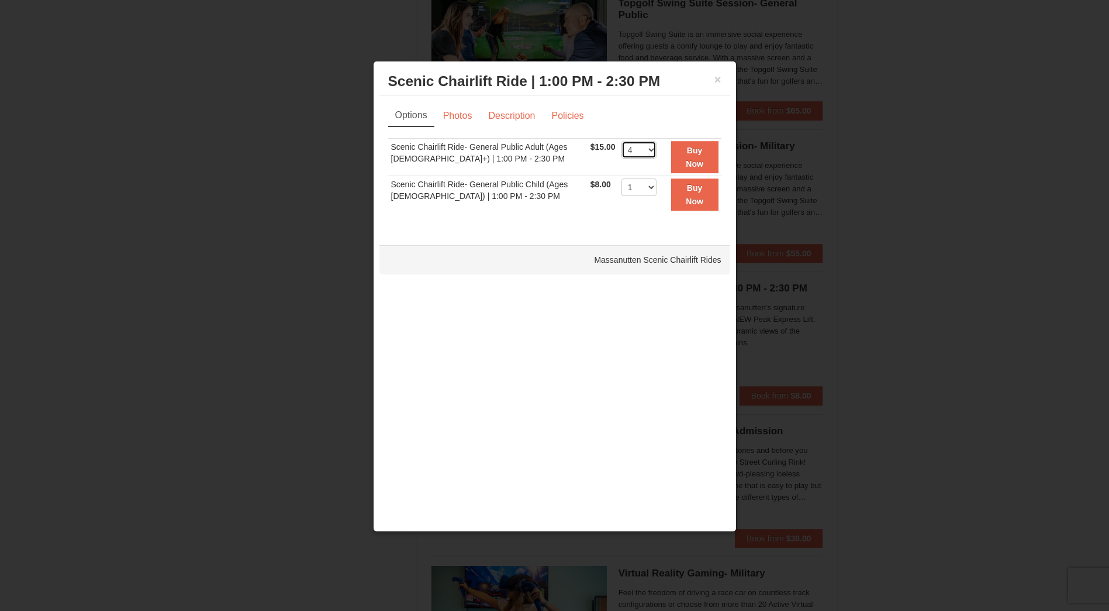
click at [622, 141] on select "1 2 3 4 5 6 7 8 9 10 11 12 13 14 15 16 17 18 19 20 21 22" at bounding box center [639, 150] width 35 height 18
click at [637, 152] on select "1 2 3 4 5 6 7 8 9 10 11 12 13 14 15 16 17 18 19 20 21 22" at bounding box center [639, 150] width 35 height 18
select select "3"
click at [622, 141] on select "1 2 3 4 5 6 7 8 9 10 11 12 13 14 15 16 17 18 19 20 21 22" at bounding box center [639, 150] width 35 height 18
click at [635, 180] on select "1 2 3 4 5 6 7 8 9 10 11 12 13 14 15 16 17 18 19 20 21 22" at bounding box center [639, 187] width 35 height 18
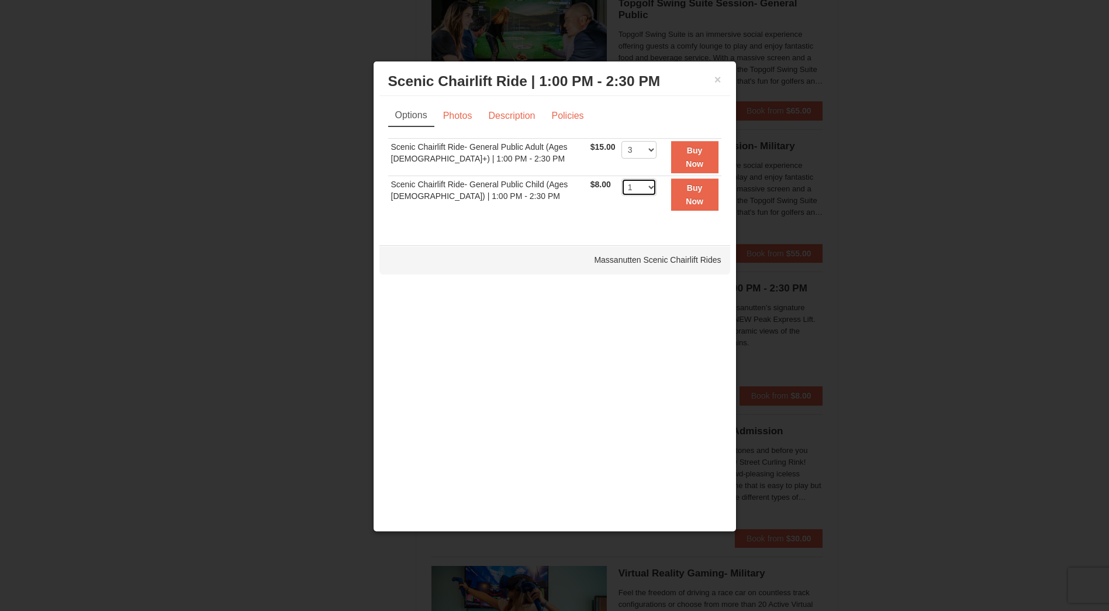
select select "2"
click at [622, 178] on select "1 2 3 4 5 6 7 8 9 10 11 12 13 14 15 16 17 18 19 20 21 22" at bounding box center [639, 187] width 35 height 18
click at [472, 125] on link "Photos" at bounding box center [458, 116] width 44 height 22
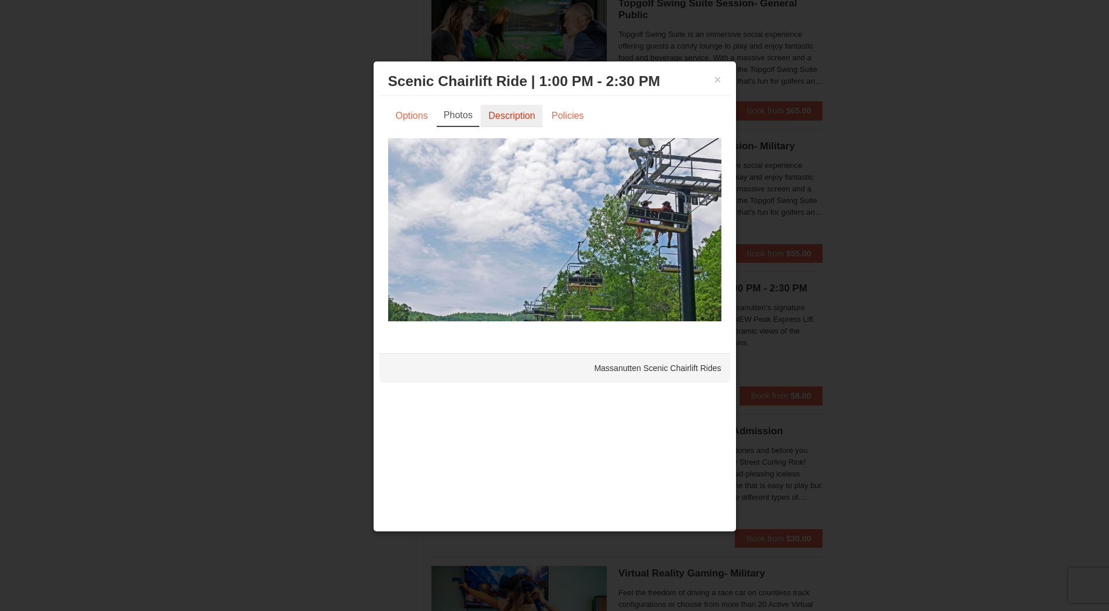
click at [528, 123] on link "Description" at bounding box center [512, 116] width 62 height 22
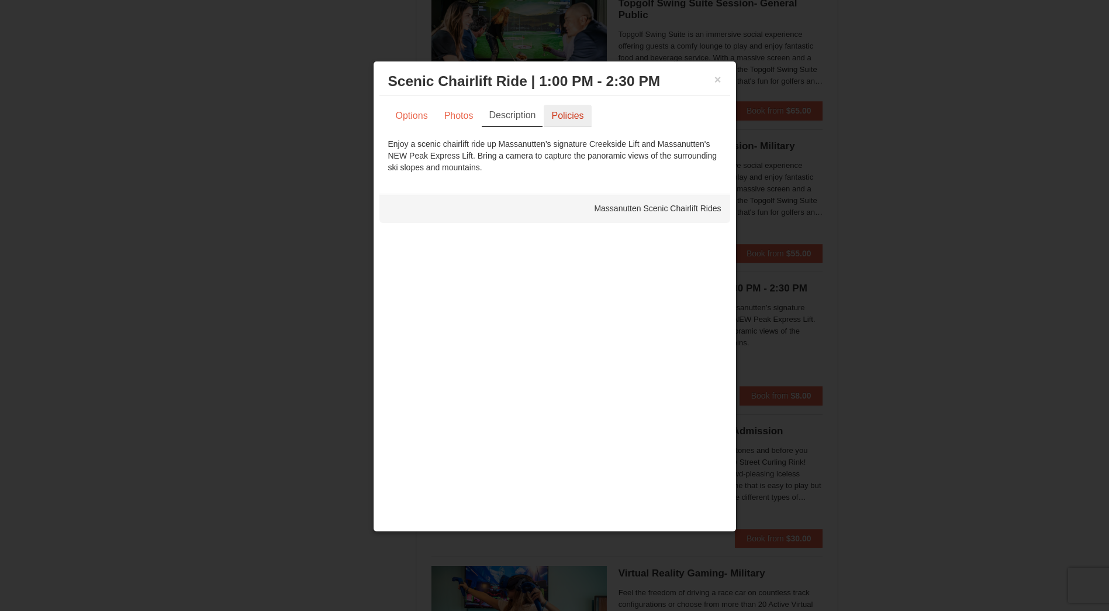
click at [566, 117] on link "Policies" at bounding box center [567, 116] width 47 height 22
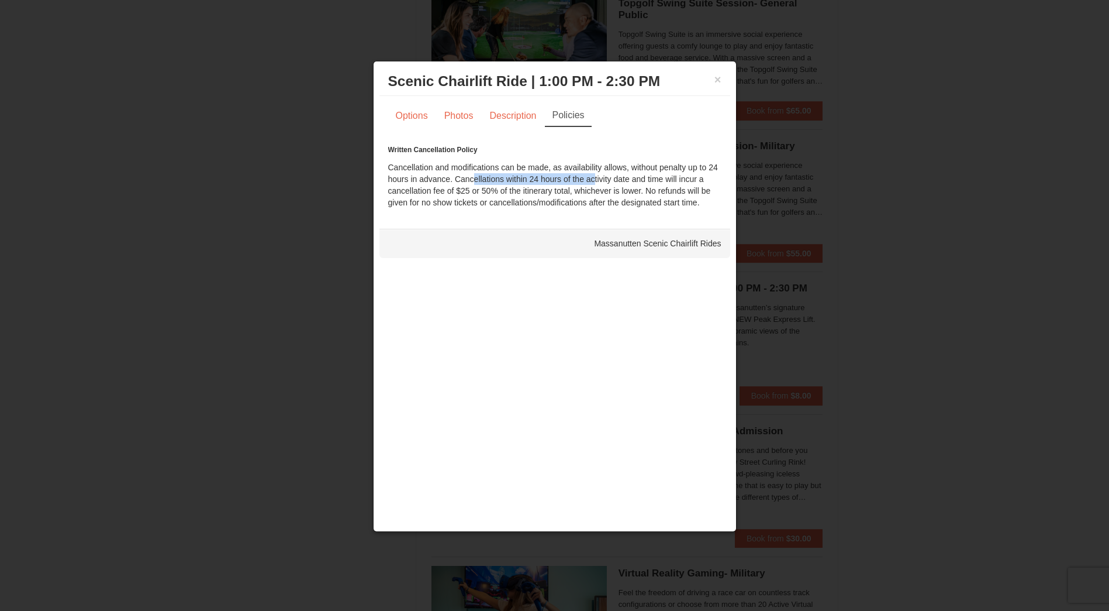
drag, startPoint x: 491, startPoint y: 177, endPoint x: 591, endPoint y: 177, distance: 100.0
click at [591, 177] on div "Written Cancellation Policy Cancellation and modifications can be made, as avai…" at bounding box center [554, 176] width 333 height 64
drag, startPoint x: 591, startPoint y: 177, endPoint x: 547, endPoint y: 197, distance: 47.6
click at [547, 197] on div "Written Cancellation Policy Cancellation and modifications can be made, as avai…" at bounding box center [554, 176] width 333 height 64
click at [721, 84] on button "×" at bounding box center [718, 80] width 7 height 12
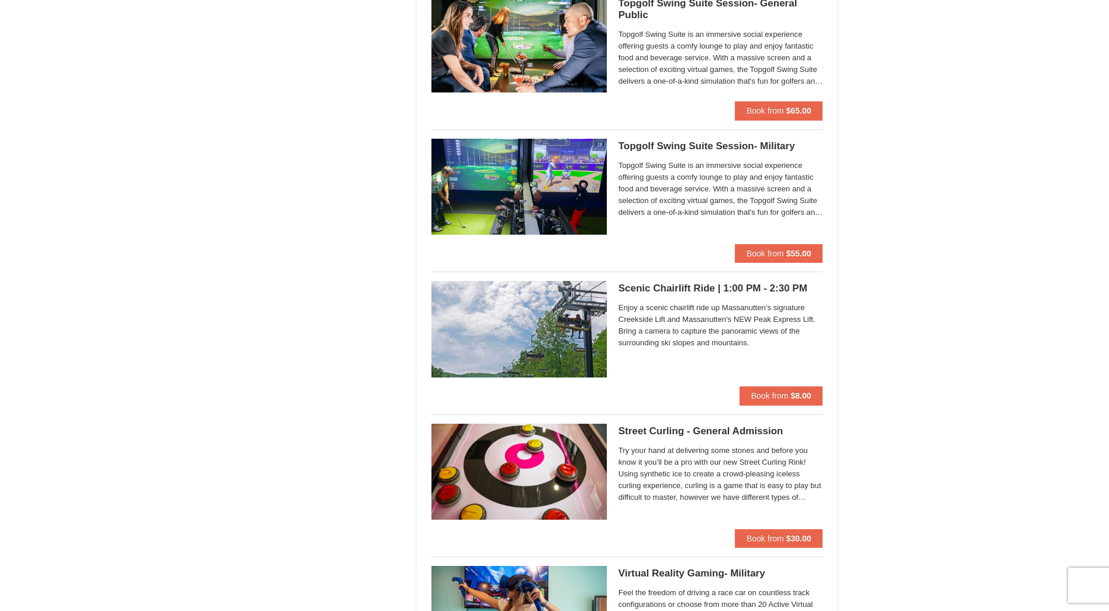
click at [575, 327] on img at bounding box center [519, 329] width 175 height 96
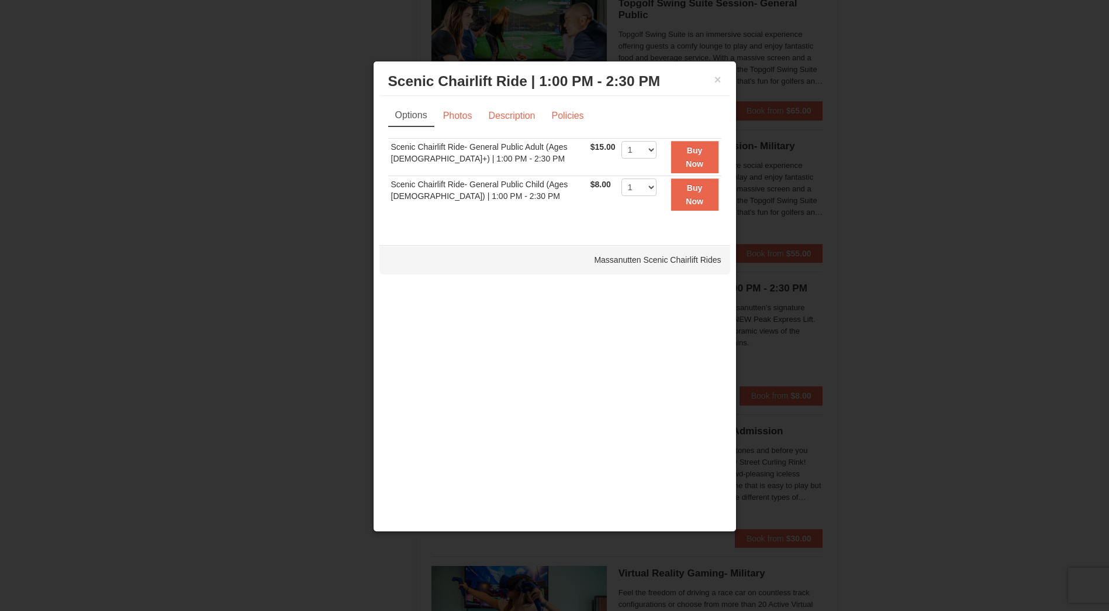
click at [723, 82] on div "× Scenic Chairlift Ride | 1:00 PM - 2:30 PM Massanutten Scenic Chairlift Rides" at bounding box center [555, 81] width 351 height 29
click at [721, 84] on button "×" at bounding box center [718, 80] width 7 height 12
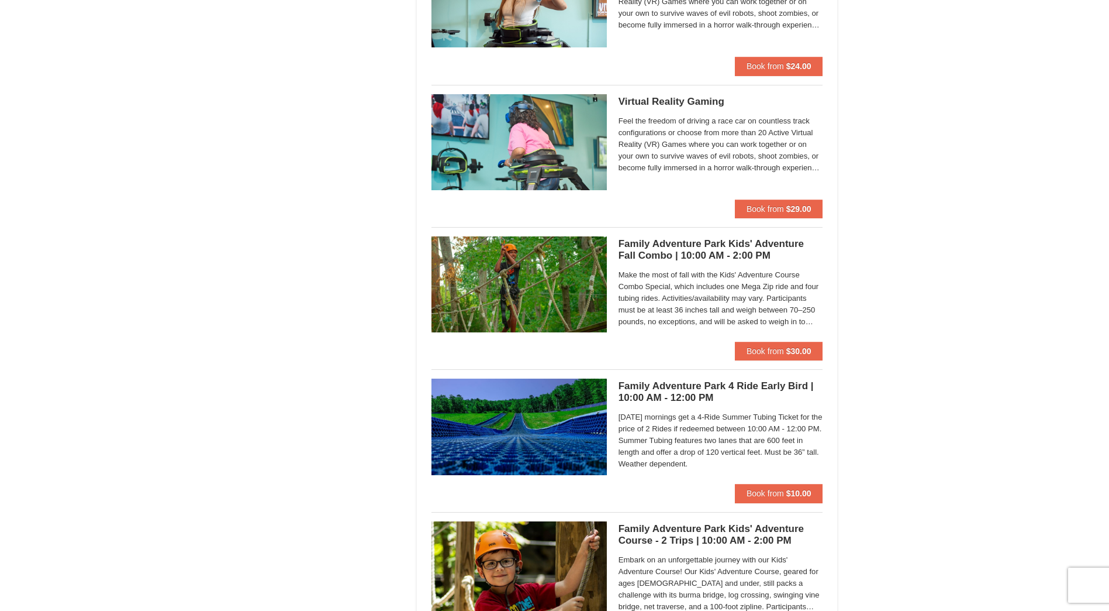
scroll to position [2281, 0]
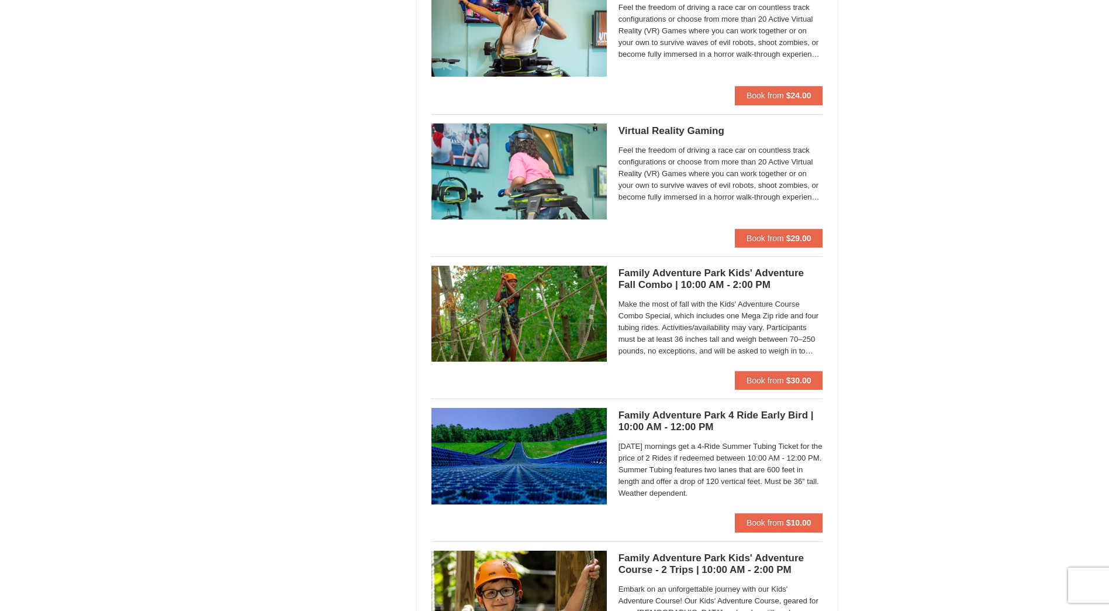
click at [578, 463] on img at bounding box center [519, 456] width 175 height 96
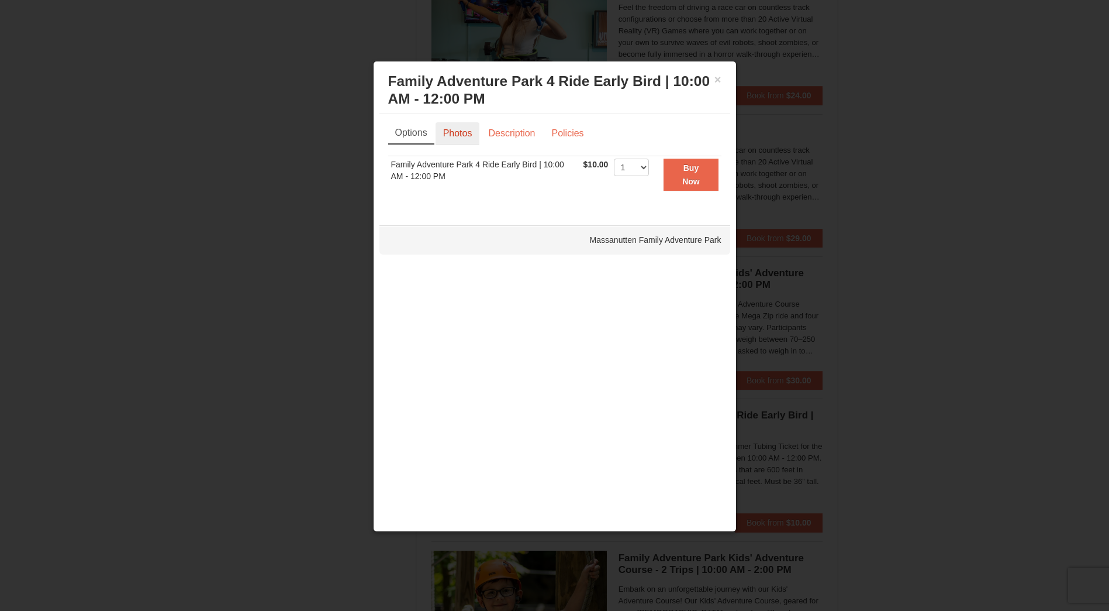
click at [476, 137] on link "Photos" at bounding box center [458, 133] width 44 height 22
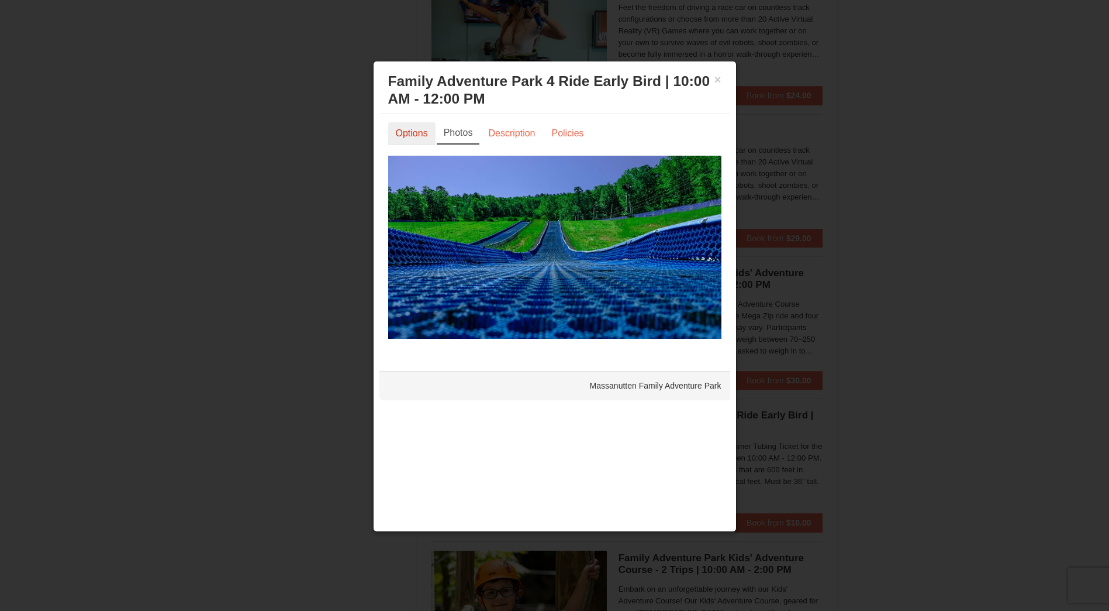
click at [419, 140] on link "Options" at bounding box center [411, 133] width 47 height 22
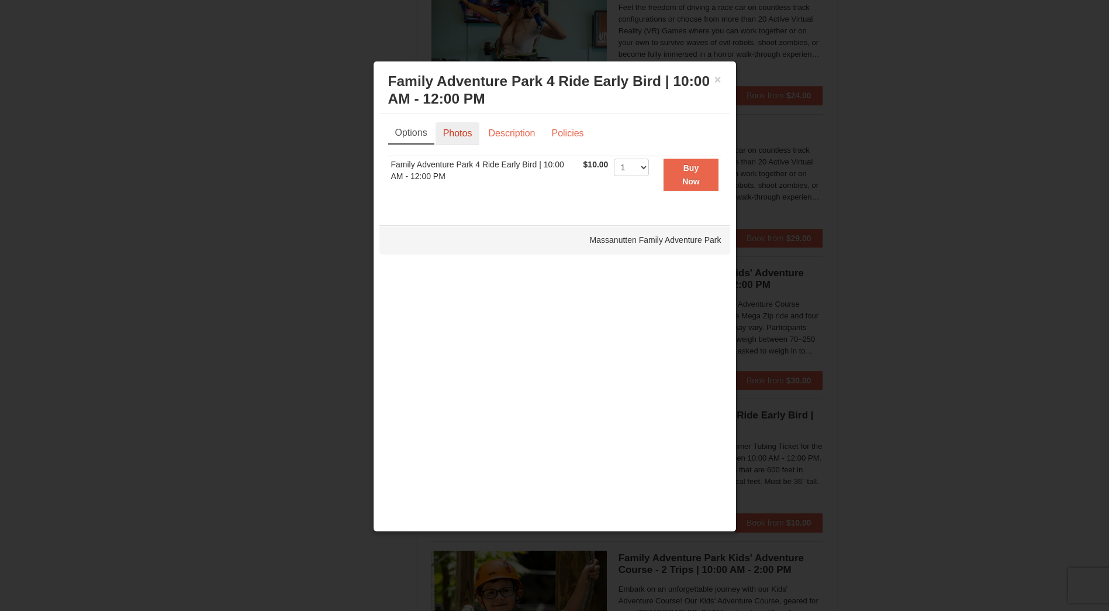
click at [477, 140] on link "Photos" at bounding box center [458, 133] width 44 height 22
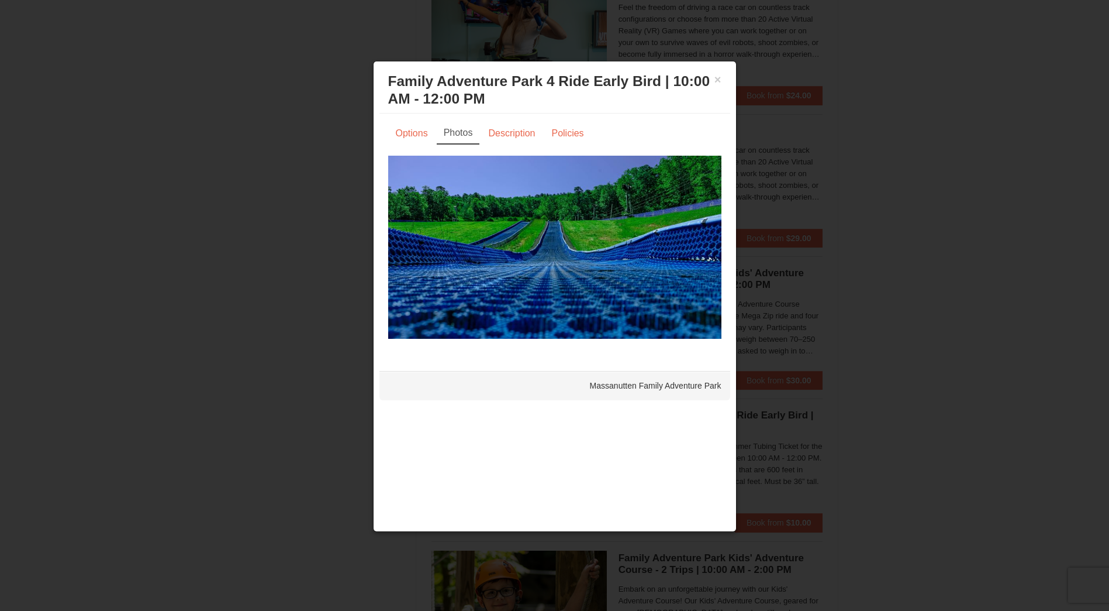
click at [722, 77] on div "× Family Adventure Park 4 Ride Early Bird | 10:00 AM - 12:00 PM Massanutten Fam…" at bounding box center [555, 90] width 351 height 46
click at [719, 78] on button "×" at bounding box center [718, 80] width 7 height 12
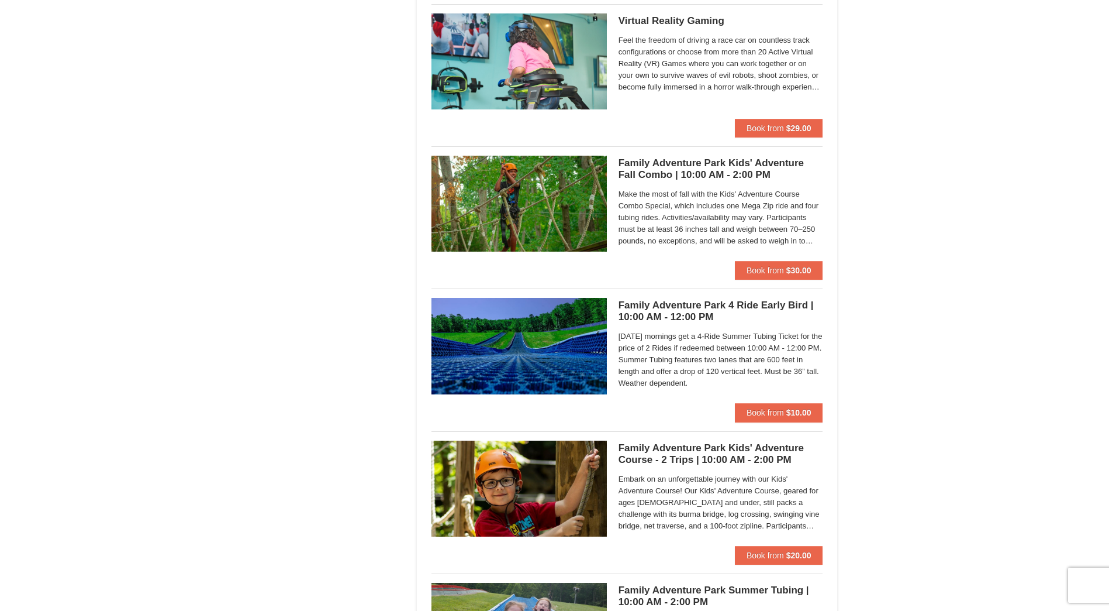
scroll to position [2515, 0]
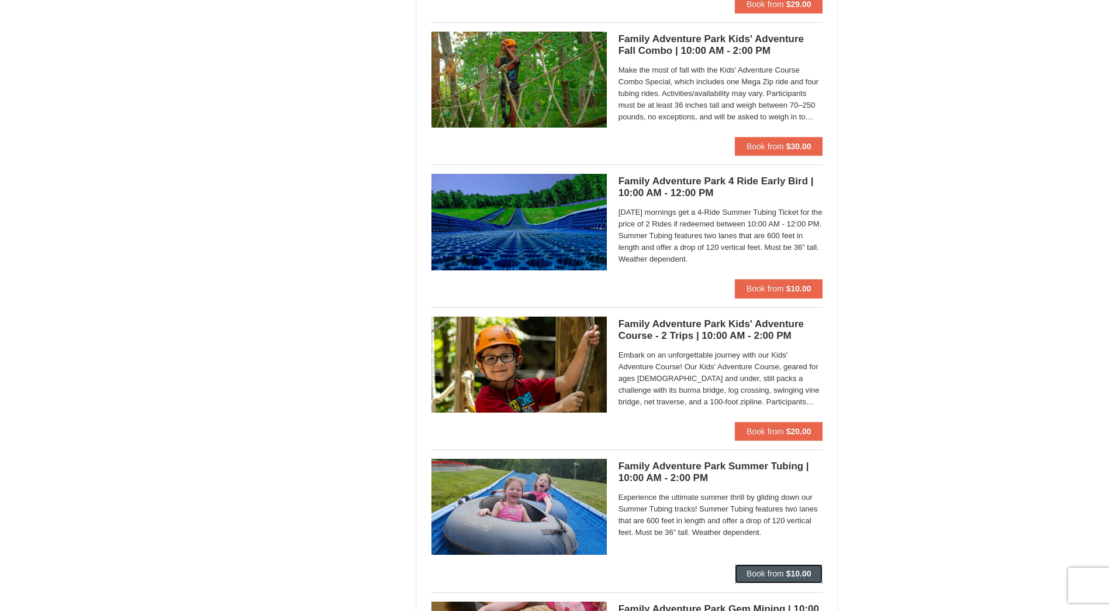
click at [763, 568] on button "Book from $10.00" at bounding box center [779, 573] width 88 height 19
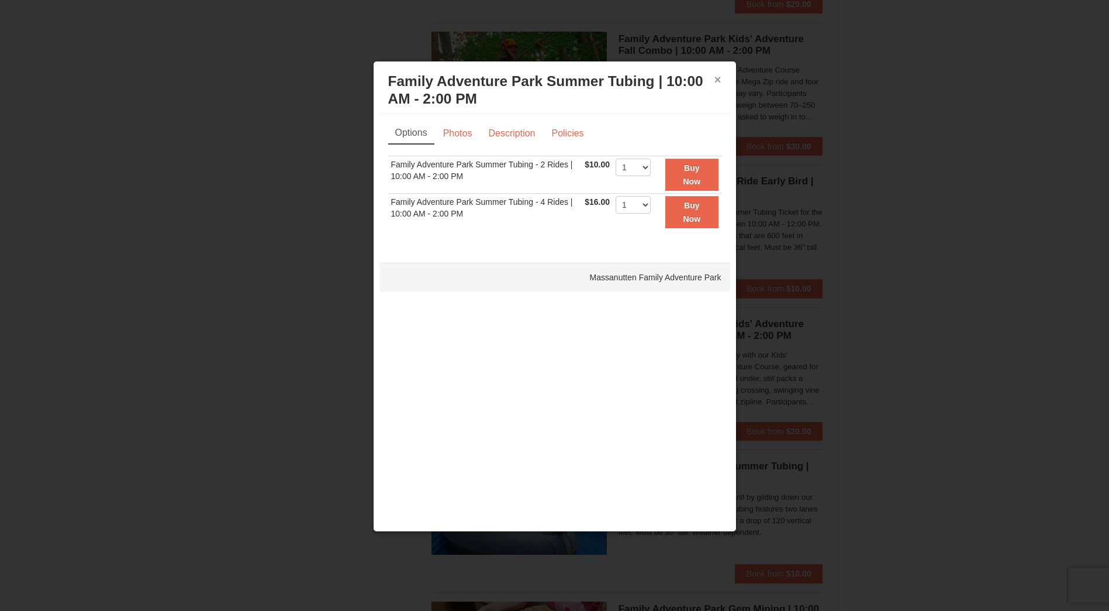
click at [716, 81] on button "×" at bounding box center [718, 80] width 7 height 12
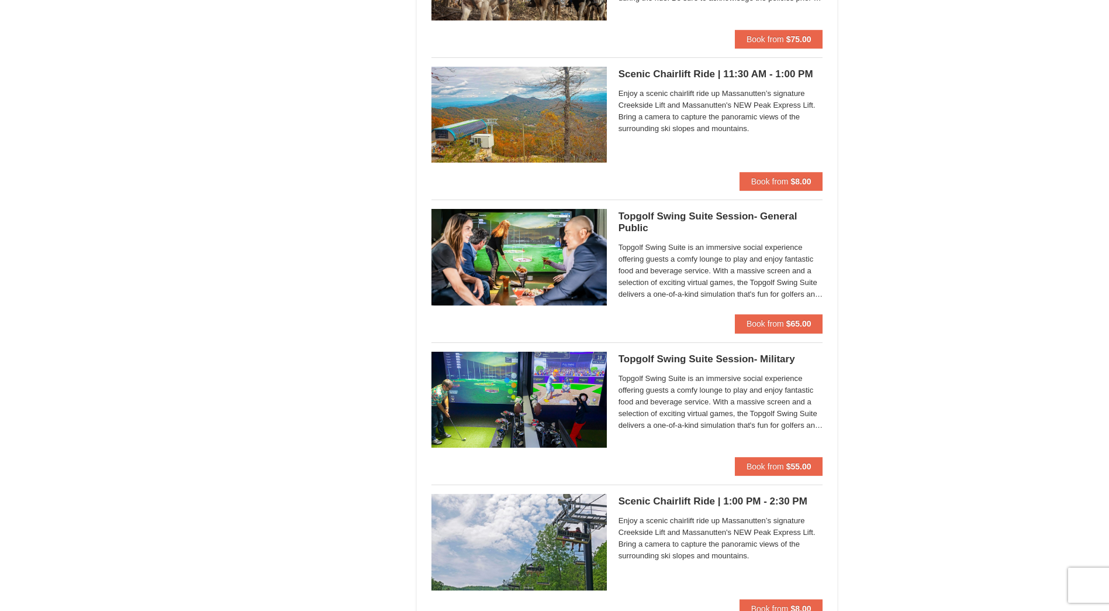
scroll to position [1109, 0]
